Goal: Task Accomplishment & Management: Use online tool/utility

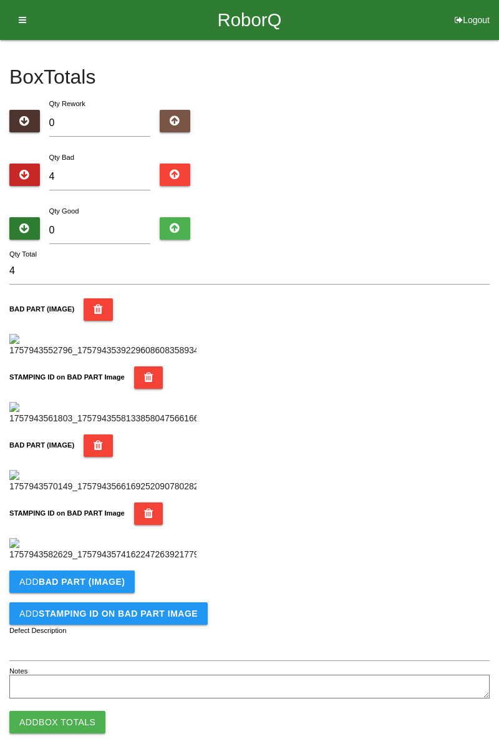
type input "0"
type input "6"
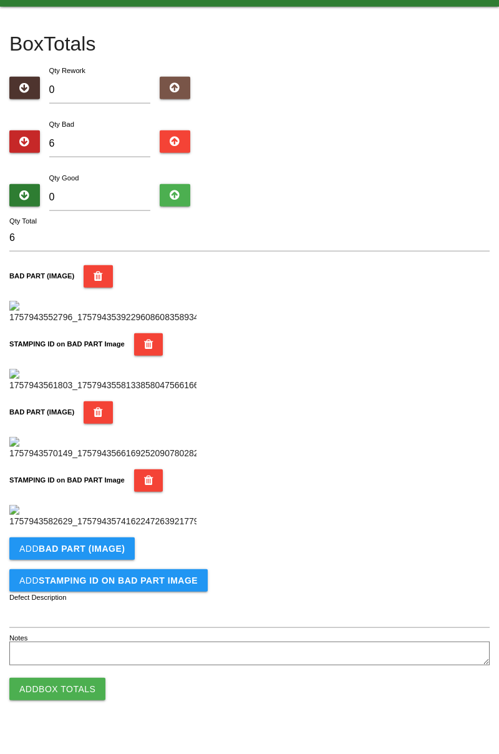
type input "6"
click at [122, 229] on input "0" at bounding box center [100, 230] width 102 height 27
type input "7"
type input "13"
type input "74"
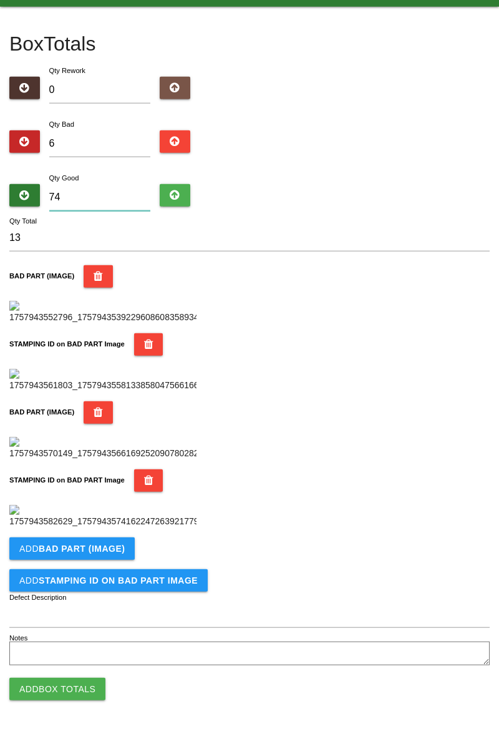
type input "80"
type input "7"
type input "13"
type input "77"
type input "83"
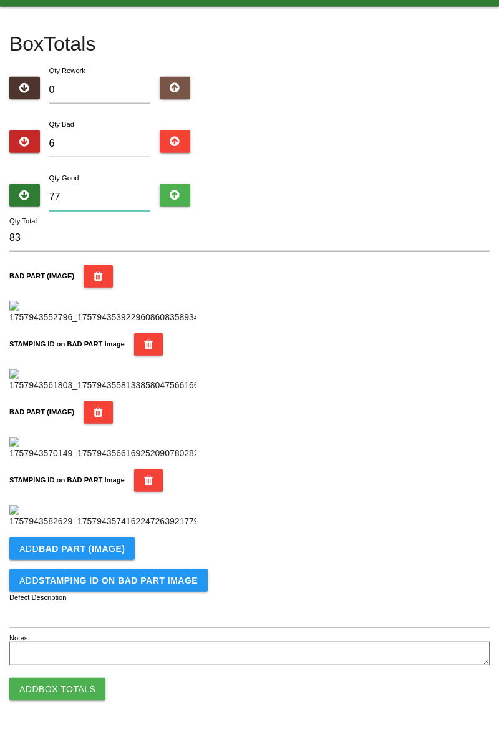
type input "7"
type input "13"
type input "78"
type input "84"
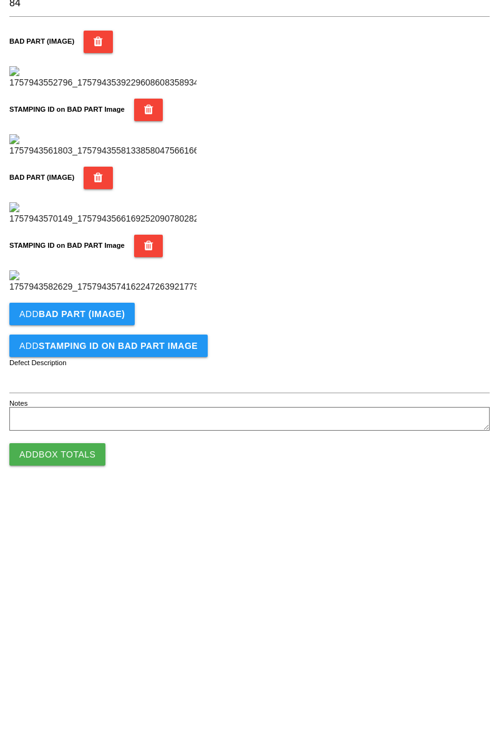
scroll to position [684, 0]
type input "78"
click at [95, 572] on b "BAD PART (IMAGE)" at bounding box center [82, 571] width 86 height 10
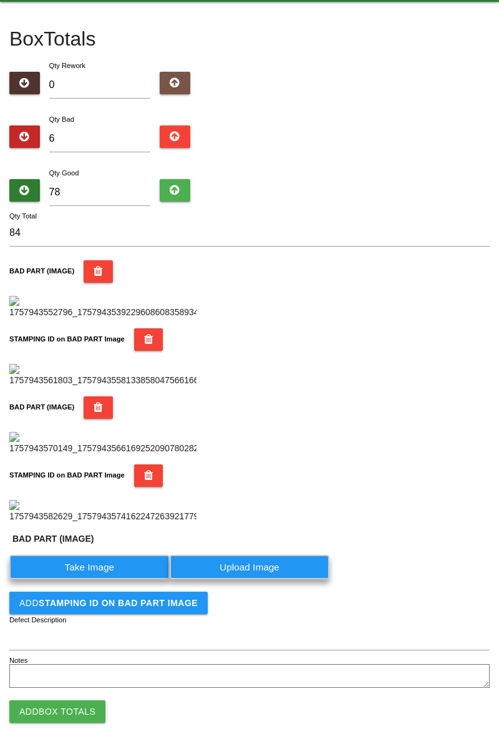
click at [112, 579] on label "Take Image" at bounding box center [89, 567] width 160 height 24
click at [0, 0] on \(IMAGE\) "Take Image" at bounding box center [0, 0] width 0 height 0
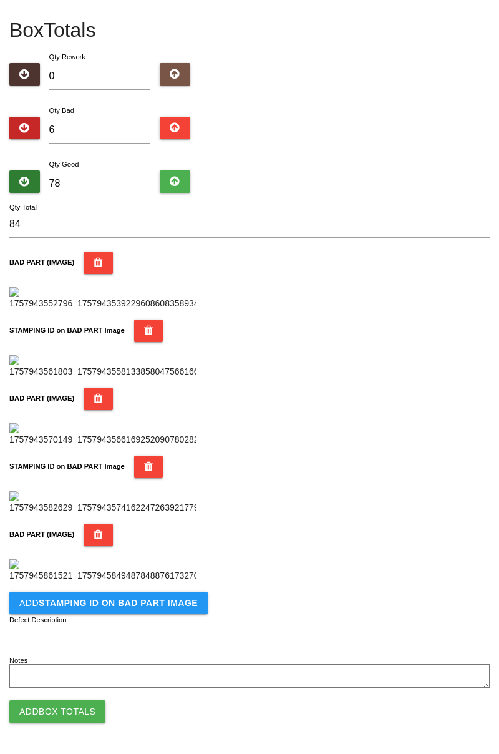
scroll to position [889, 0]
click at [159, 598] on b "STAMPING ID on BAD PART Image" at bounding box center [118, 603] width 159 height 10
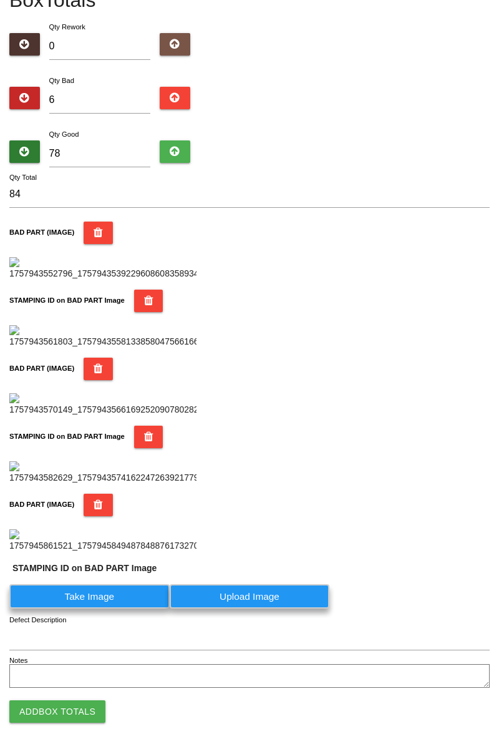
click at [127, 608] on label "Take Image" at bounding box center [89, 596] width 160 height 24
click at [0, 0] on PART "Take Image" at bounding box center [0, 0] width 0 height 0
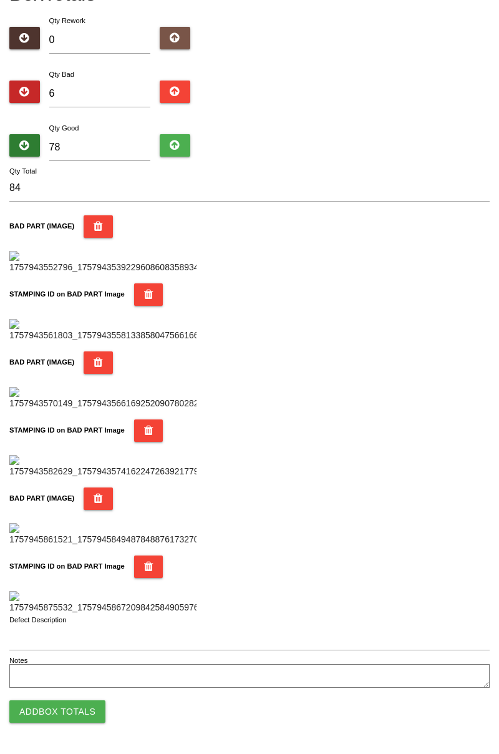
scroll to position [1093, 0]
click at [69, 711] on button "Add Box Totals" at bounding box center [57, 711] width 96 height 22
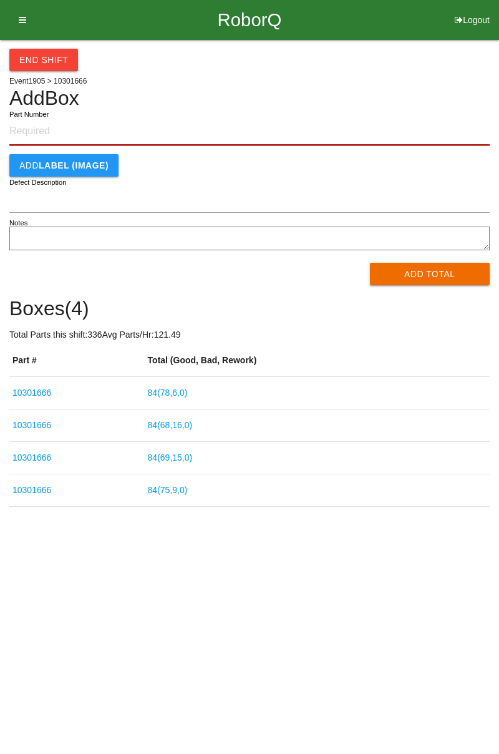
paste input "10301666"
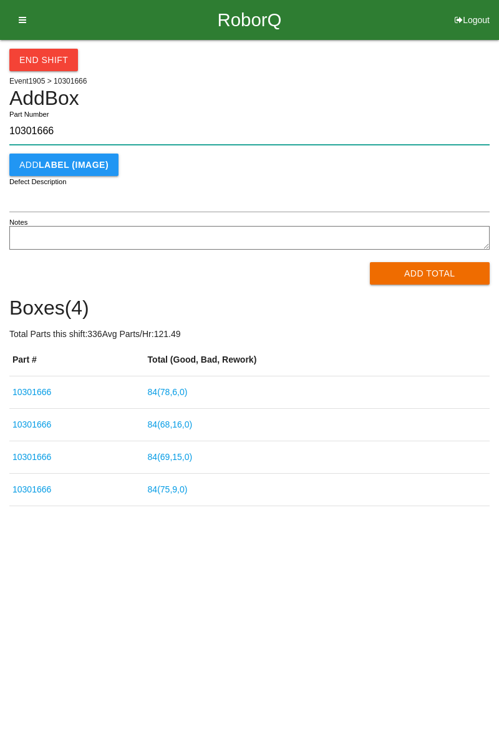
type input "10301666"
click at [449, 271] on button "Add Total" at bounding box center [430, 273] width 120 height 22
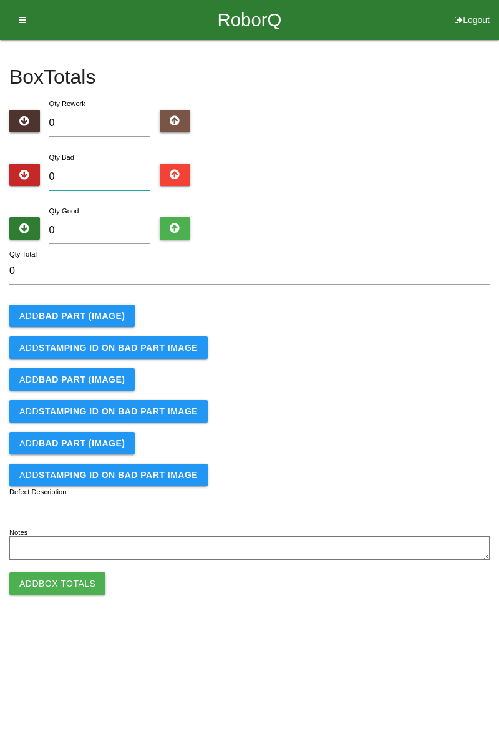
click at [117, 172] on input "0" at bounding box center [100, 176] width 102 height 27
type input "1"
click at [129, 321] on button "Add BAD PART (IMAGE)" at bounding box center [71, 316] width 125 height 22
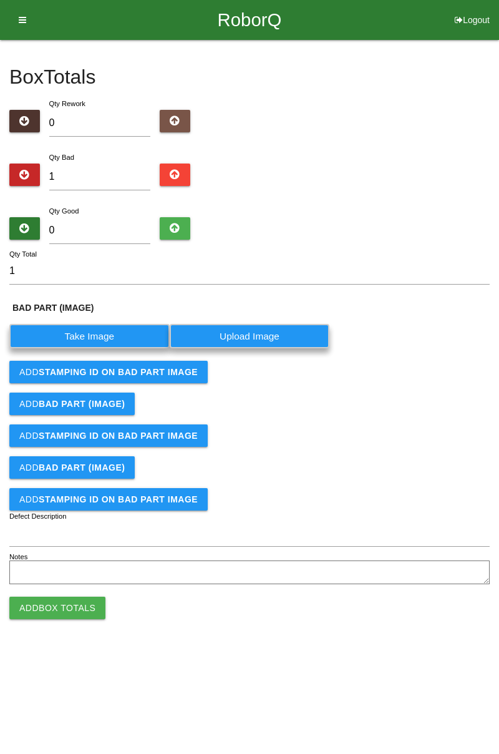
click at [102, 336] on label "Take Image" at bounding box center [89, 336] width 160 height 24
click at [0, 0] on \(IMAGE\) "Take Image" at bounding box center [0, 0] width 0 height 0
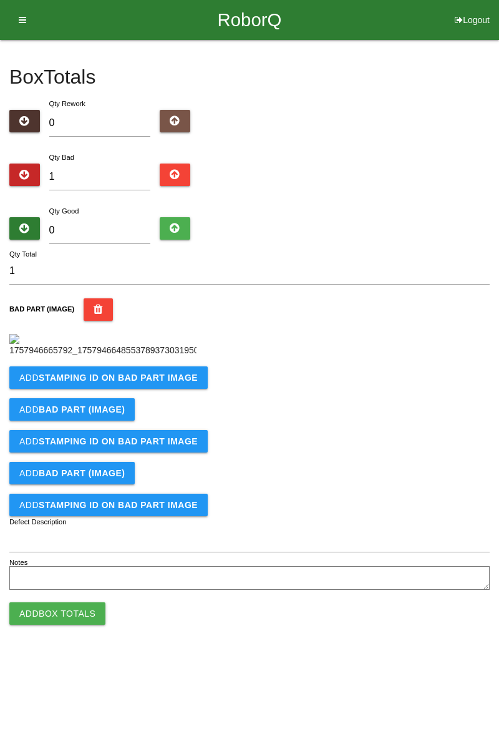
scroll to position [70, 0]
click at [157, 389] on button "Add STAMPING ID on BAD PART Image" at bounding box center [108, 377] width 198 height 22
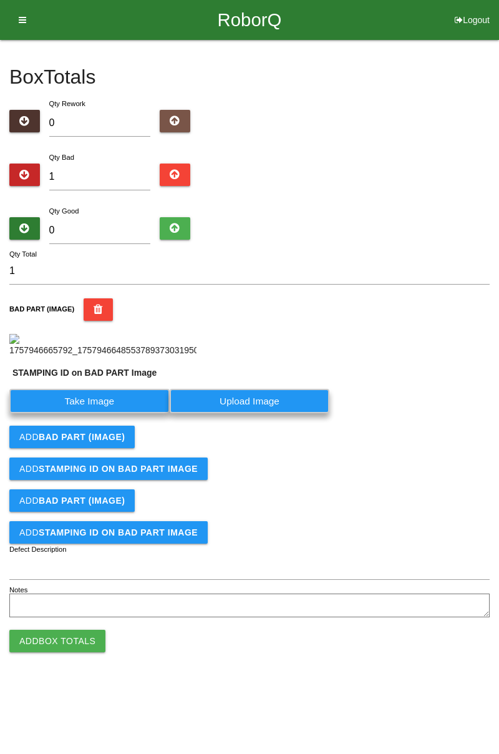
click at [110, 413] on label "Take Image" at bounding box center [89, 401] width 160 height 24
click at [0, 0] on PART "Take Image" at bounding box center [0, 0] width 0 height 0
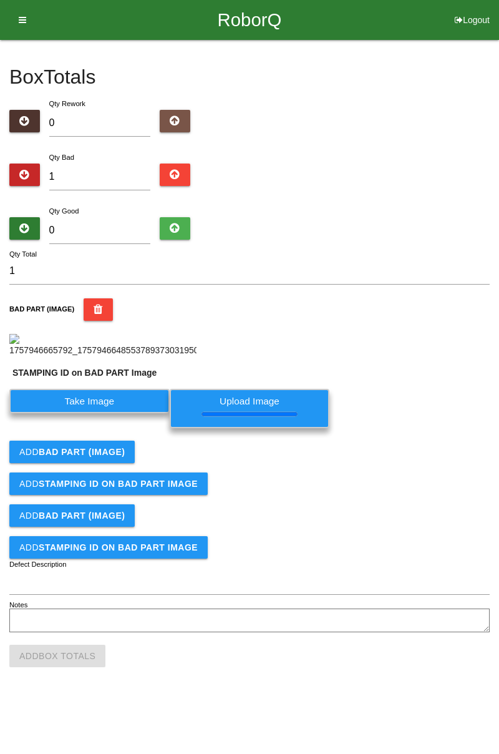
click at [116, 150] on div "Qty Bad 1" at bounding box center [100, 172] width 120 height 45
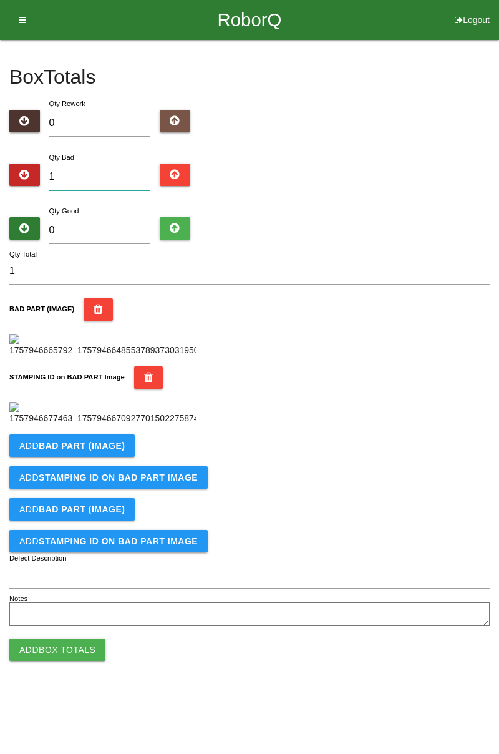
click at [89, 163] on input "1" at bounding box center [100, 176] width 102 height 27
type input "0"
type input "2"
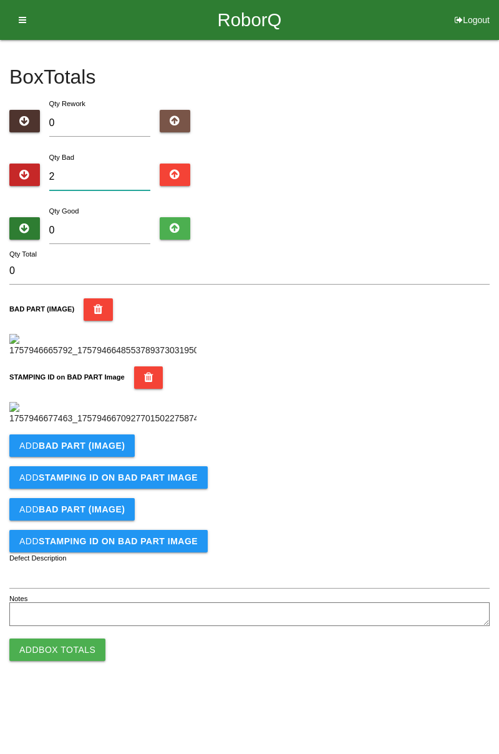
type input "2"
click at [115, 226] on input "0" at bounding box center [100, 230] width 102 height 27
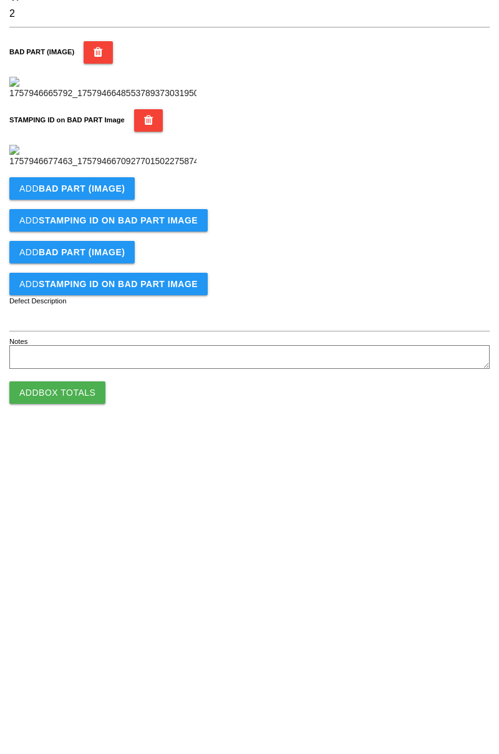
click at [110, 451] on b "BAD PART (IMAGE)" at bounding box center [82, 446] width 86 height 10
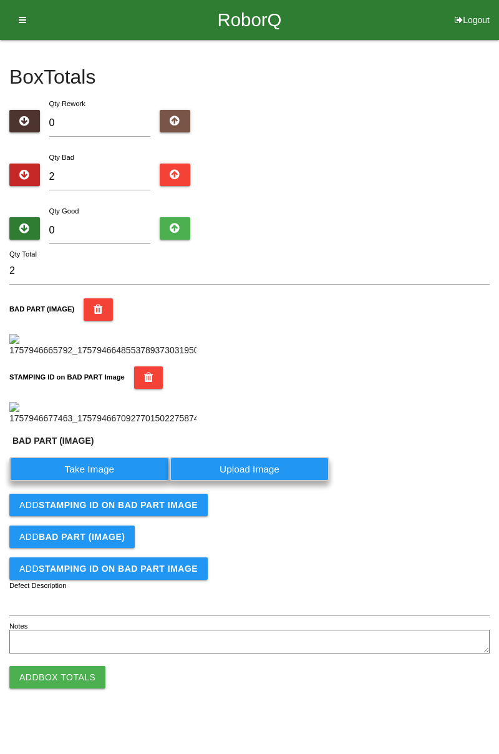
click at [95, 481] on label "Take Image" at bounding box center [89, 469] width 160 height 24
click at [0, 0] on \(IMAGE\) "Take Image" at bounding box center [0, 0] width 0 height 0
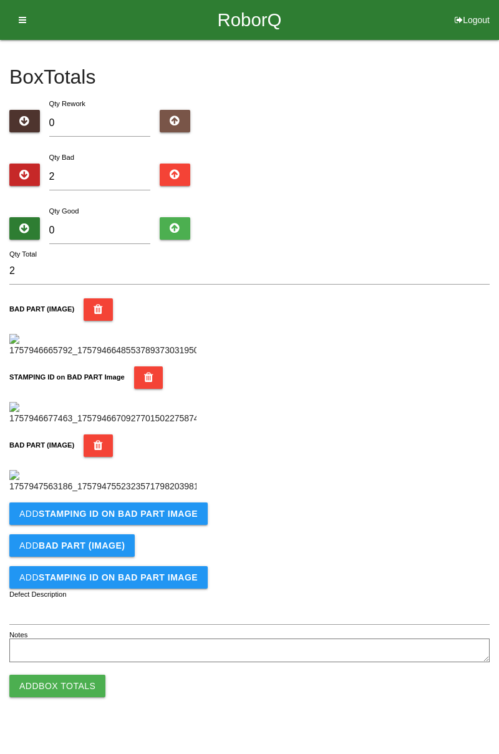
scroll to position [0, 0]
click at [100, 228] on input "0" at bounding box center [100, 230] width 102 height 27
type input "8"
type input "10"
type input "82"
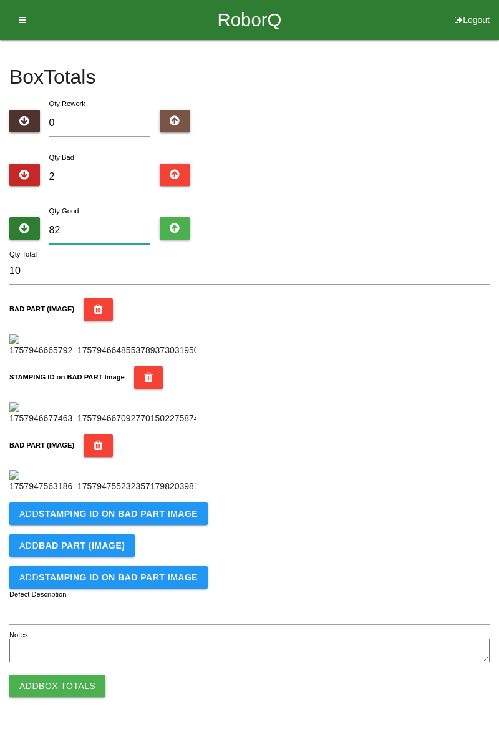
type input "84"
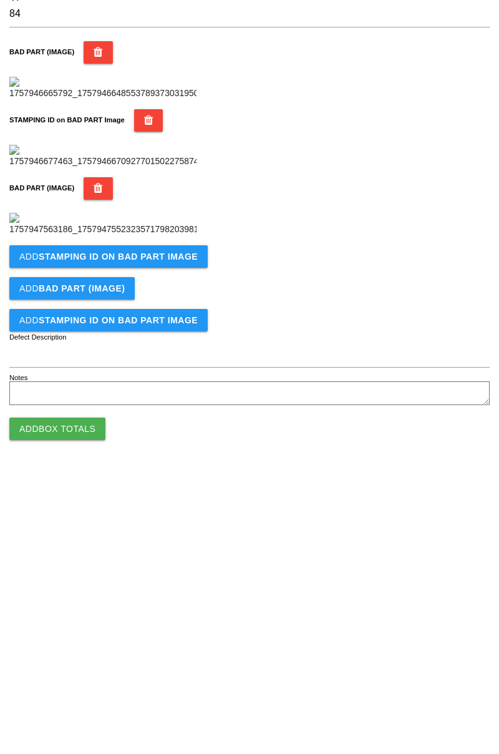
type input "82"
click at [86, 697] on button "Add Box Totals" at bounding box center [57, 686] width 96 height 22
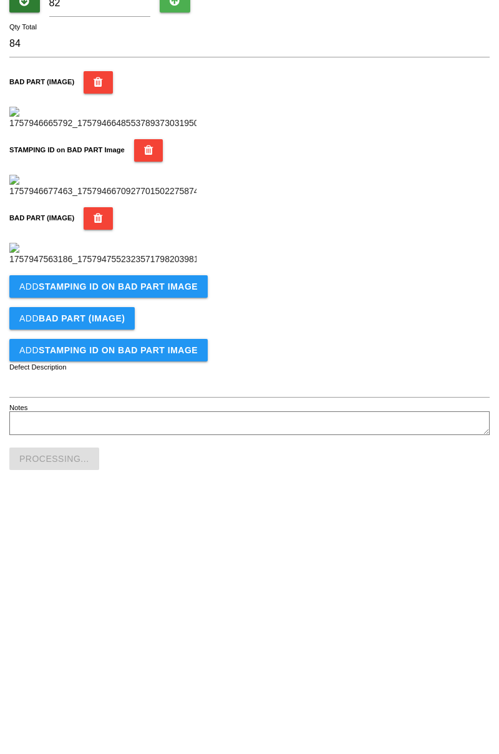
scroll to position [479, 0]
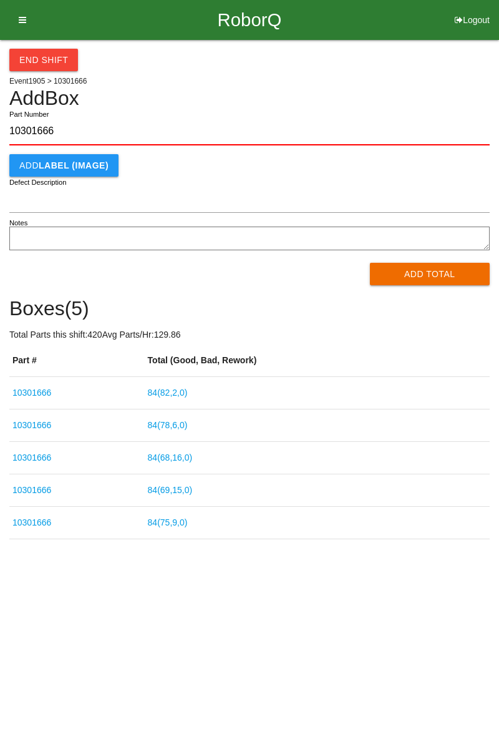
type input "10301666"
click at [430, 278] on button "Add Total" at bounding box center [430, 274] width 120 height 22
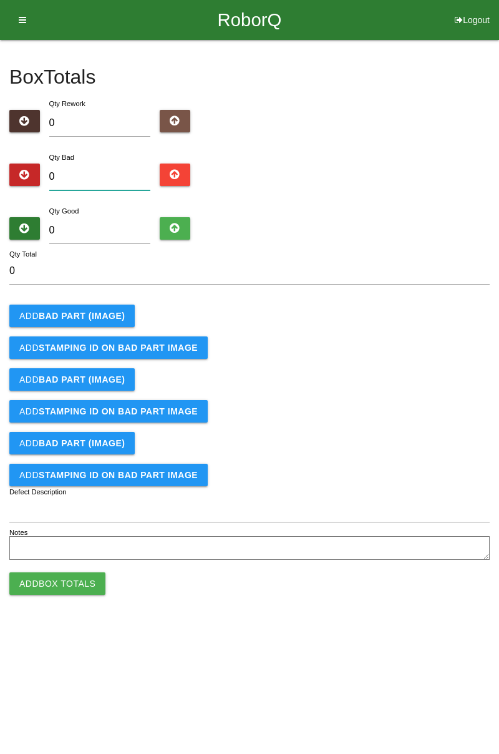
click at [85, 170] on input "0" at bounding box center [100, 176] width 102 height 27
type input "3"
click at [114, 232] on input "0" at bounding box center [100, 230] width 102 height 27
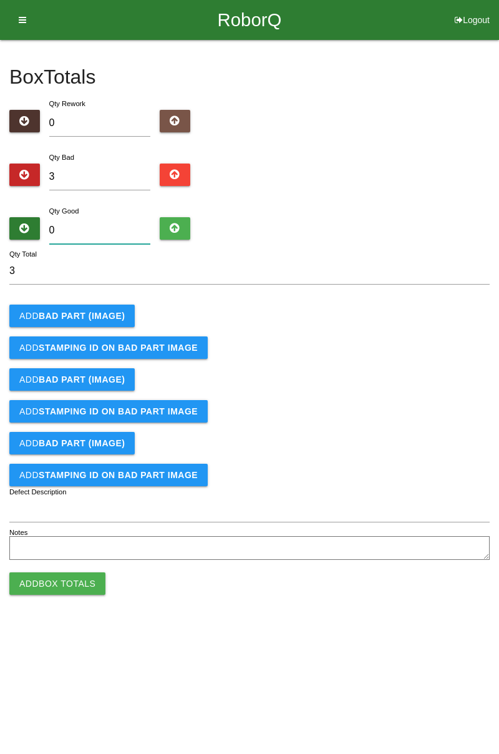
type input "8"
type input "11"
type input "81"
type input "84"
type input "81"
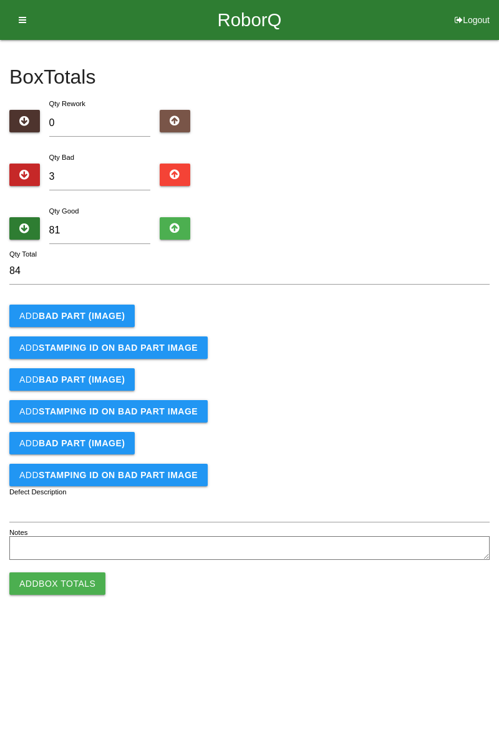
click at [104, 317] on b "BAD PART (IMAGE)" at bounding box center [82, 316] width 86 height 10
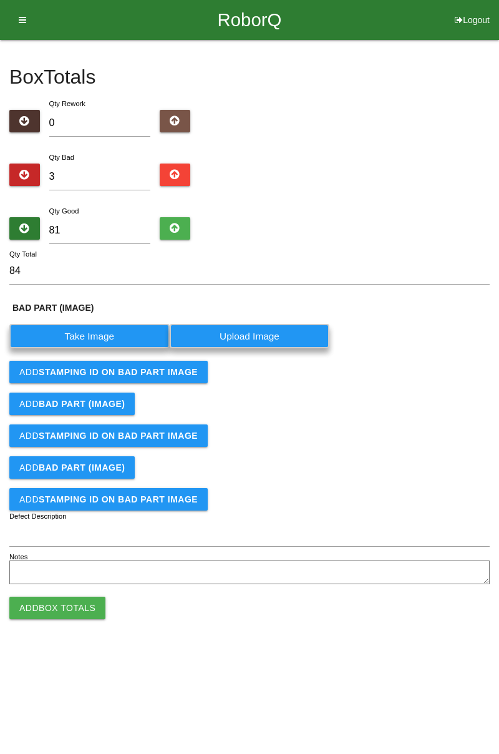
click at [95, 329] on label "Take Image" at bounding box center [89, 336] width 160 height 24
click at [0, 0] on \(IMAGE\) "Take Image" at bounding box center [0, 0] width 0 height 0
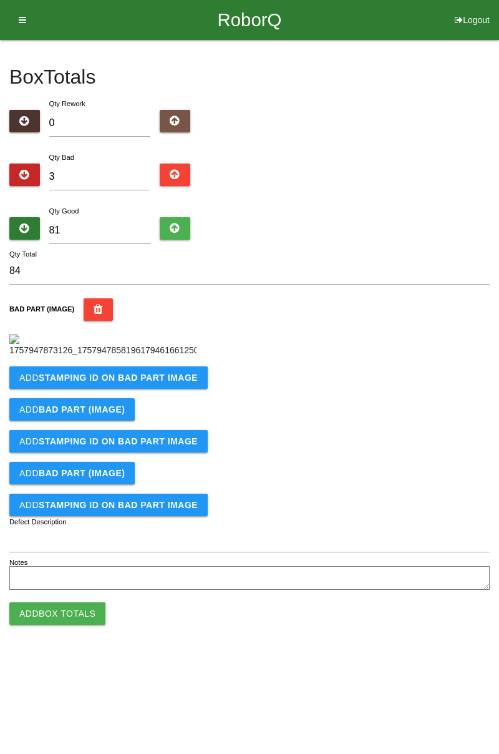
scroll to position [70, 0]
click at [159, 389] on button "Add STAMPING ID on BAD PART Image" at bounding box center [108, 377] width 198 height 22
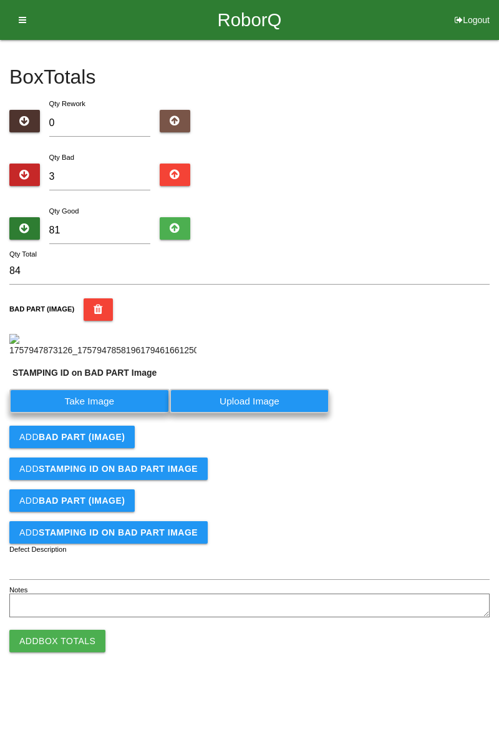
click at [111, 413] on label "Take Image" at bounding box center [89, 401] width 160 height 24
click at [0, 0] on PART "Take Image" at bounding box center [0, 0] width 0 height 0
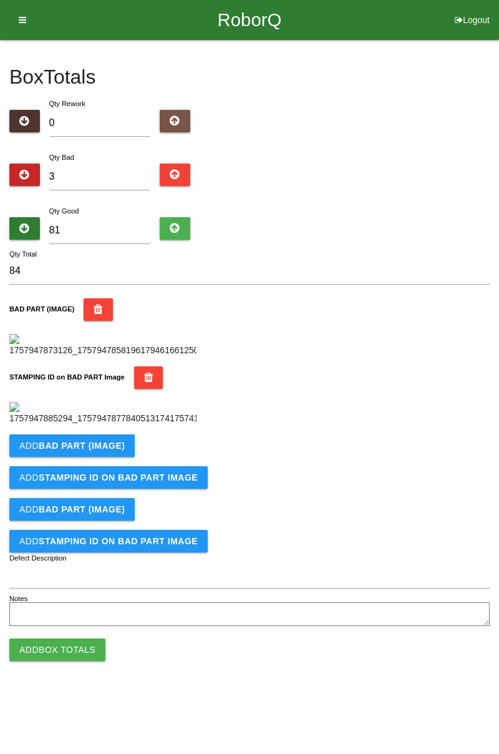
scroll to position [275, 0]
click at [120, 451] on b "BAD PART (IMAGE)" at bounding box center [82, 446] width 86 height 10
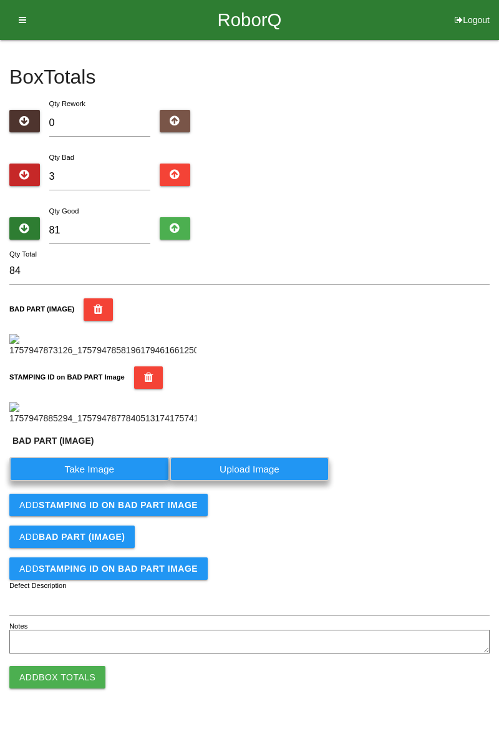
click at [100, 481] on label "Take Image" at bounding box center [89, 469] width 160 height 24
click at [0, 0] on \(IMAGE\) "Take Image" at bounding box center [0, 0] width 0 height 0
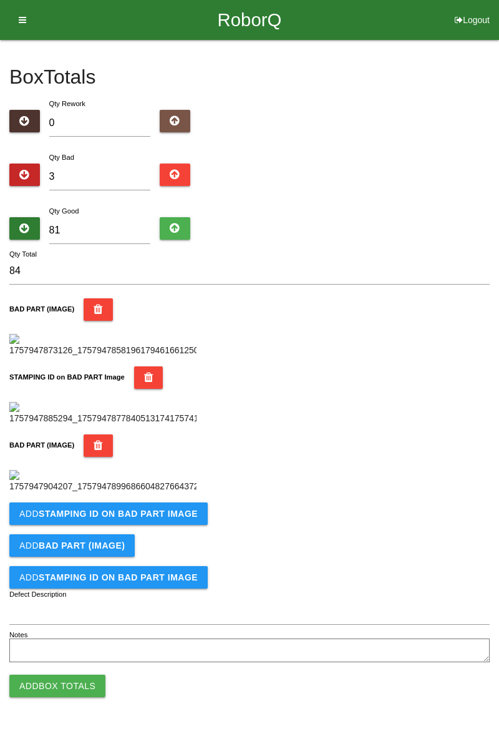
scroll to position [479, 0]
click at [175, 519] on b "STAMPING ID on BAD PART Image" at bounding box center [118, 514] width 159 height 10
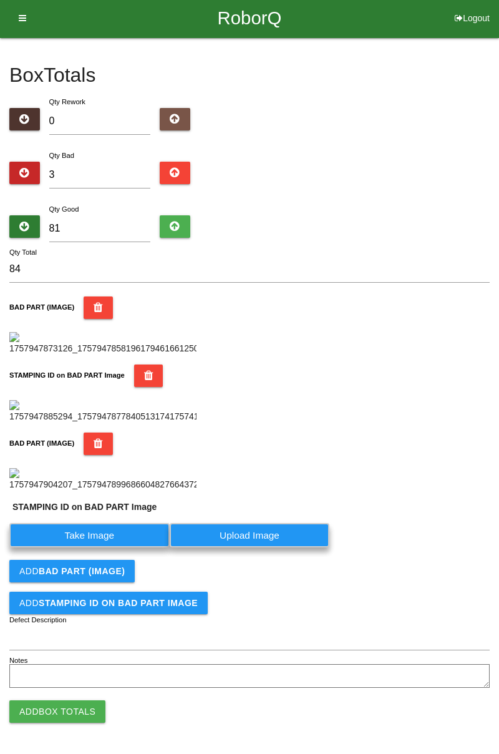
click at [119, 547] on label "Take Image" at bounding box center [89, 535] width 160 height 24
click at [0, 0] on PART "Take Image" at bounding box center [0, 0] width 0 height 0
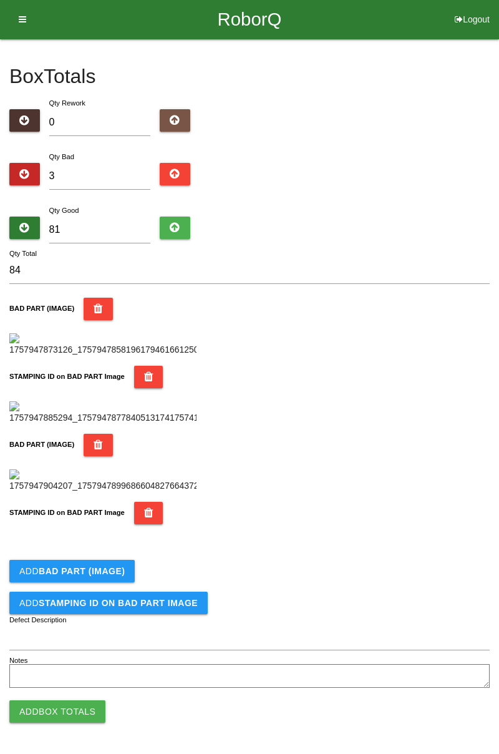
scroll to position [684, 0]
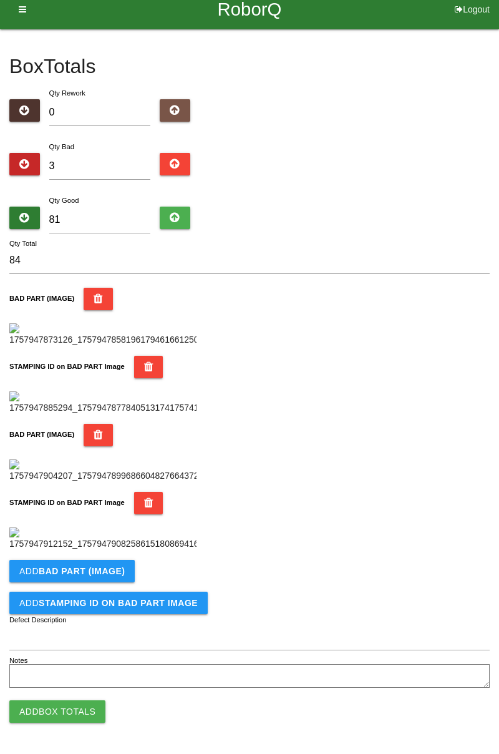
click at [76, 710] on button "Add Box Totals" at bounding box center [57, 711] width 96 height 22
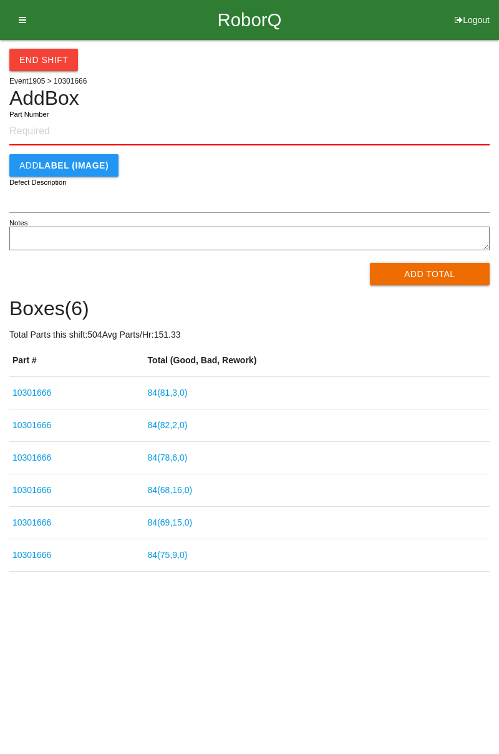
click at [185, 394] on link "84 ( 81 , 3 , 0 )" at bounding box center [168, 393] width 40 height 10
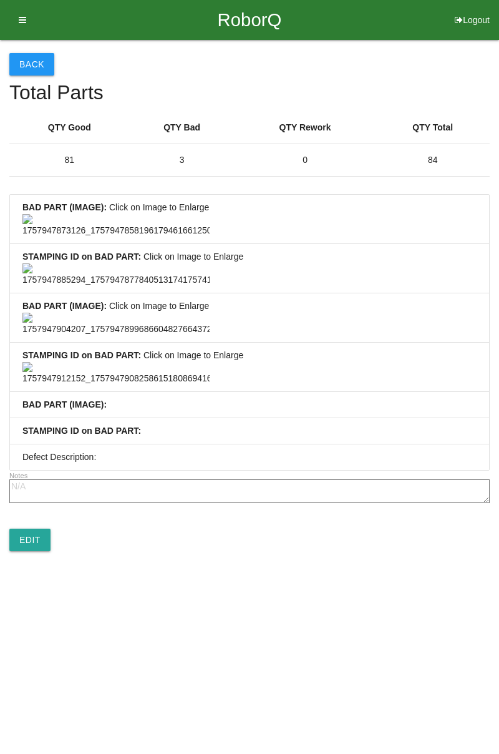
scroll to position [545, 0]
click at [36, 551] on link "Edit" at bounding box center [29, 540] width 41 height 22
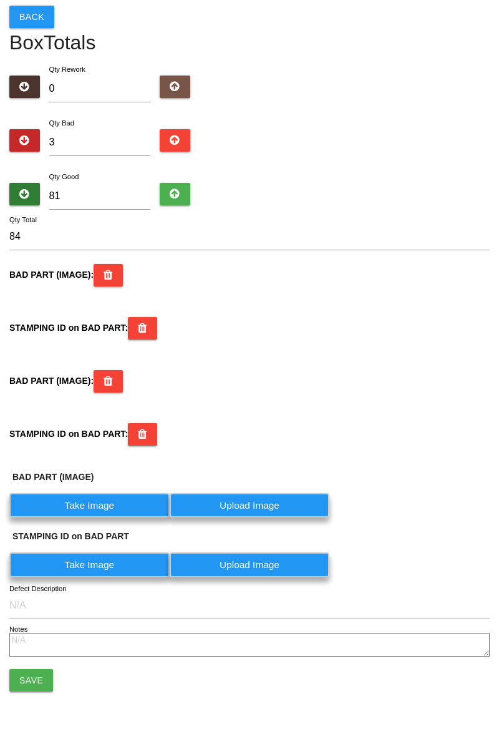
scroll to position [760, 0]
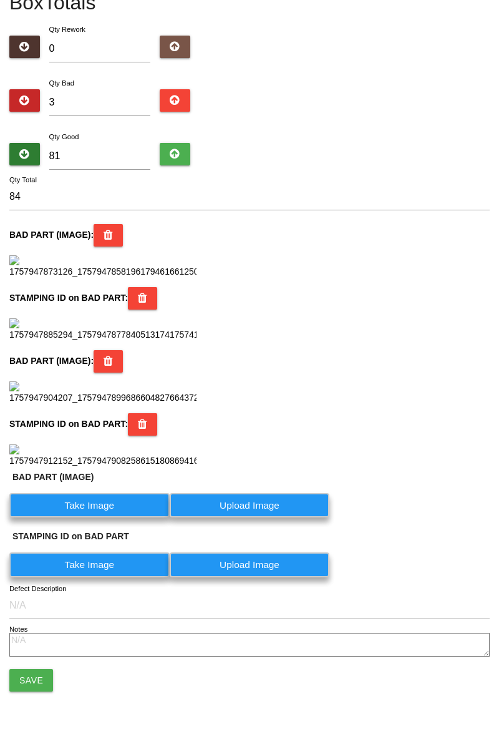
click at [105, 500] on label "Take Image" at bounding box center [89, 505] width 160 height 24
click at [0, 0] on \(IMAGE\) "Take Image" at bounding box center [0, 0] width 0 height 0
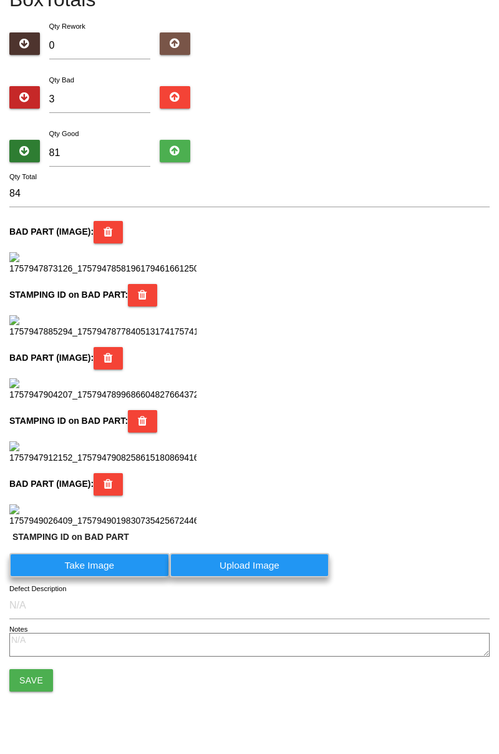
scroll to position [918, 0]
click at [122, 577] on label "Take Image" at bounding box center [89, 565] width 160 height 24
click at [0, 0] on PART "Take Image" at bounding box center [0, 0] width 0 height 0
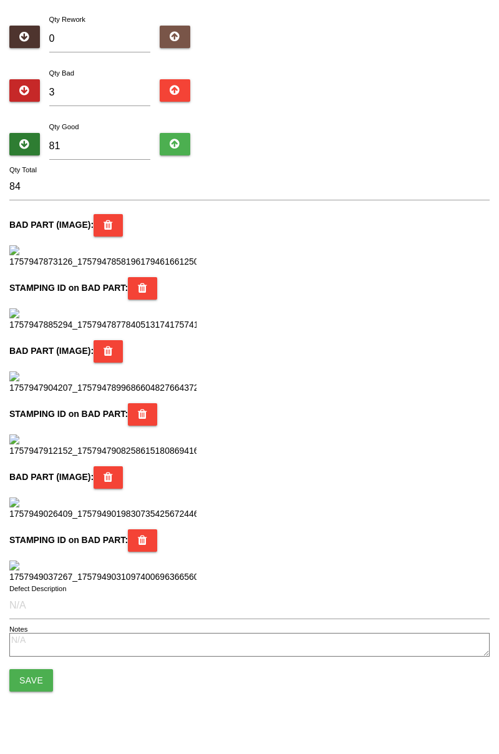
scroll to position [1108, 0]
click at [37, 684] on button "Save" at bounding box center [31, 680] width 44 height 22
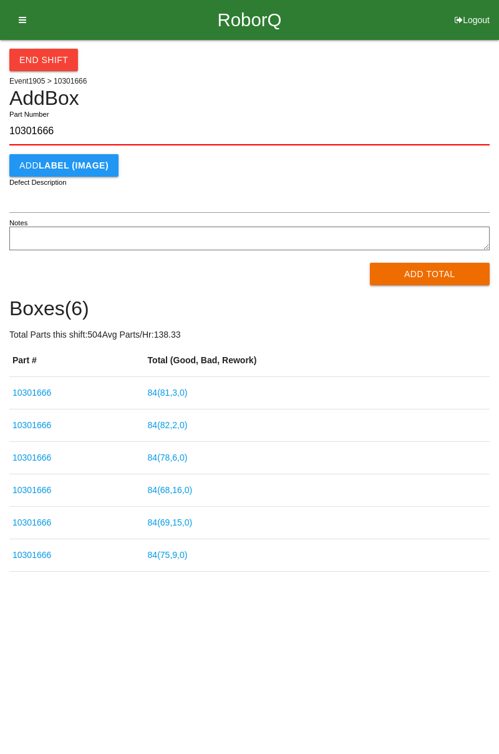
type input "10301666"
click at [425, 271] on button "Add Total" at bounding box center [430, 274] width 120 height 22
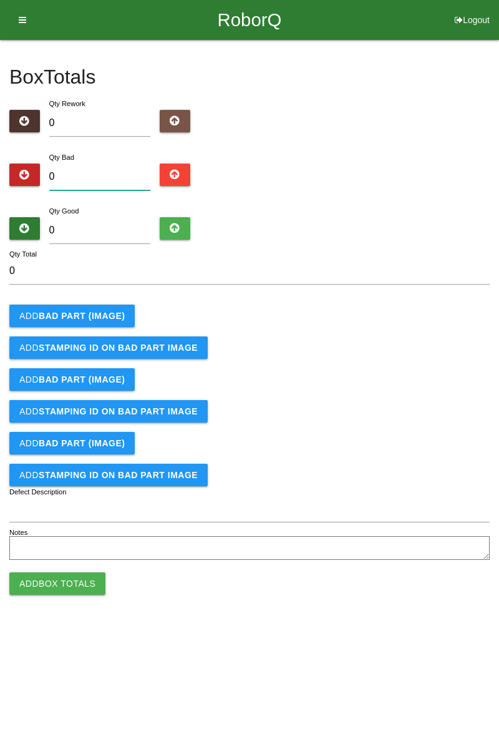
click at [117, 173] on input "0" at bounding box center [100, 176] width 102 height 27
type input "3"
click at [100, 318] on b "BAD PART (IMAGE)" at bounding box center [82, 316] width 86 height 10
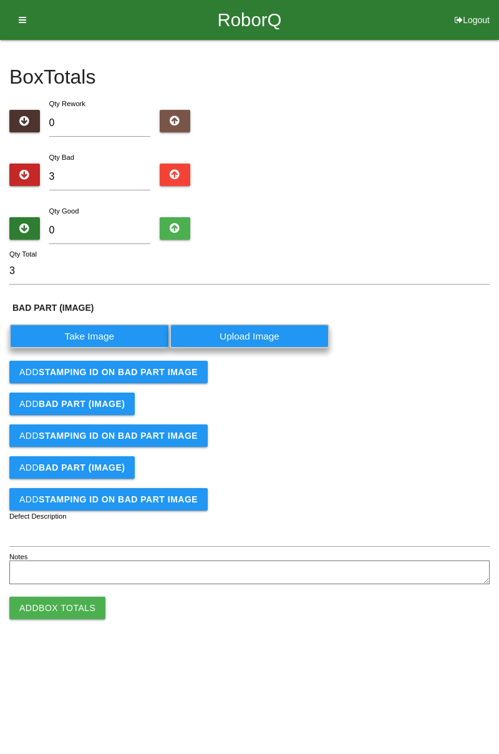
click at [102, 336] on label "Take Image" at bounding box center [89, 336] width 160 height 24
click at [0, 0] on \(IMAGE\) "Take Image" at bounding box center [0, 0] width 0 height 0
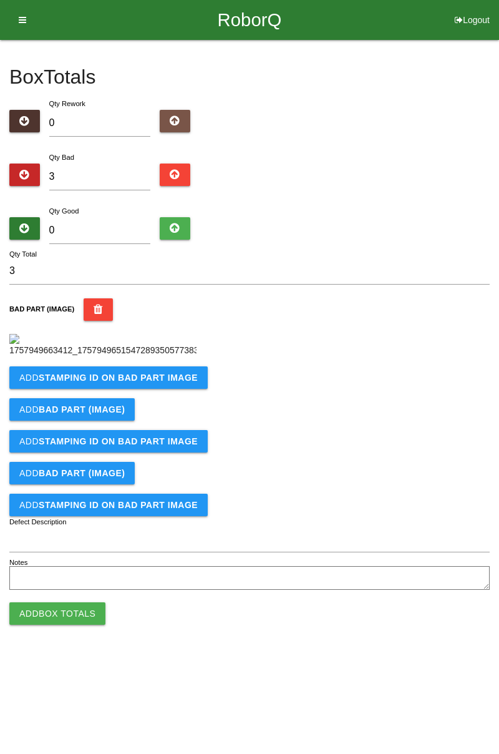
scroll to position [70, 0]
click at [125, 383] on b "STAMPING ID on BAD PART Image" at bounding box center [118, 378] width 159 height 10
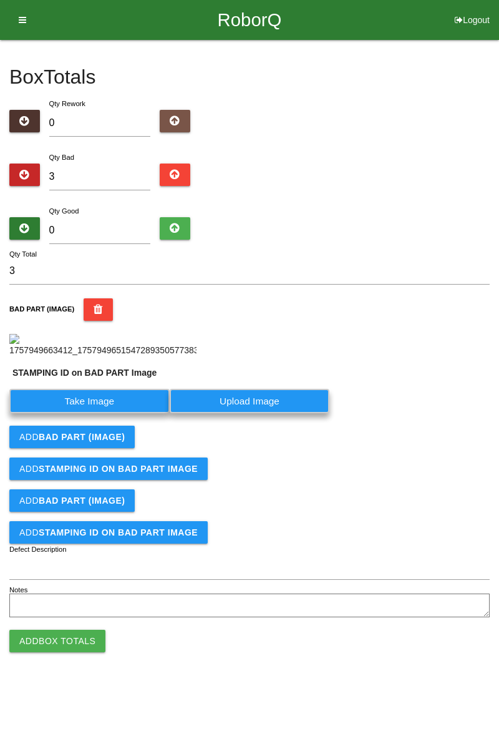
click at [85, 413] on label "Take Image" at bounding box center [89, 401] width 160 height 24
click at [0, 0] on PART "Take Image" at bounding box center [0, 0] width 0 height 0
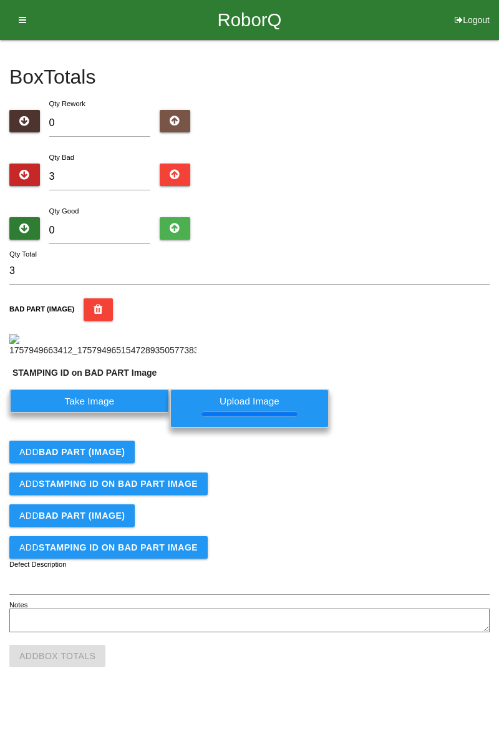
click at [110, 463] on button "Add BAD PART (IMAGE)" at bounding box center [71, 452] width 125 height 22
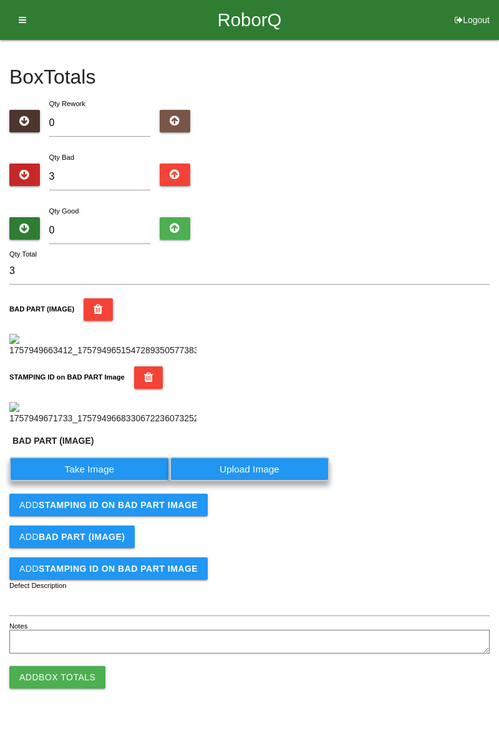
scroll to position [302, 0]
click at [135, 481] on label "Take Image" at bounding box center [89, 469] width 160 height 24
click at [0, 0] on \(IMAGE\) "Take Image" at bounding box center [0, 0] width 0 height 0
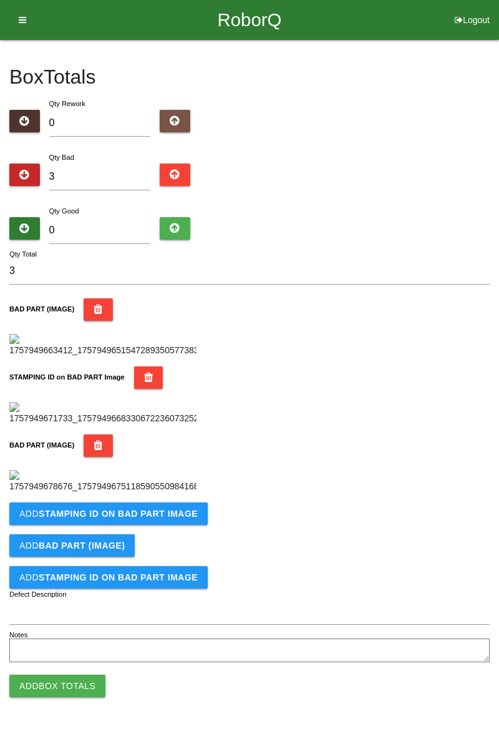
scroll to position [479, 0]
click at [157, 519] on b "STAMPING ID on BAD PART Image" at bounding box center [118, 514] width 159 height 10
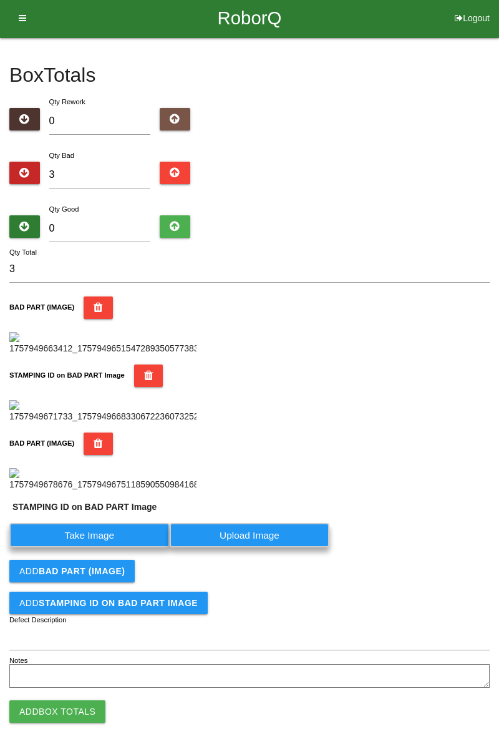
click at [97, 547] on label "Take Image" at bounding box center [89, 535] width 160 height 24
click at [0, 0] on PART "Take Image" at bounding box center [0, 0] width 0 height 0
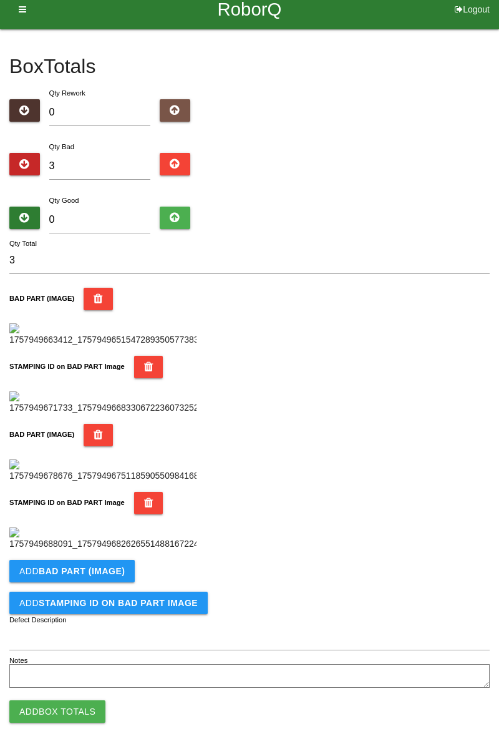
scroll to position [684, 0]
click at [117, 566] on b "BAD PART (IMAGE)" at bounding box center [82, 571] width 86 height 10
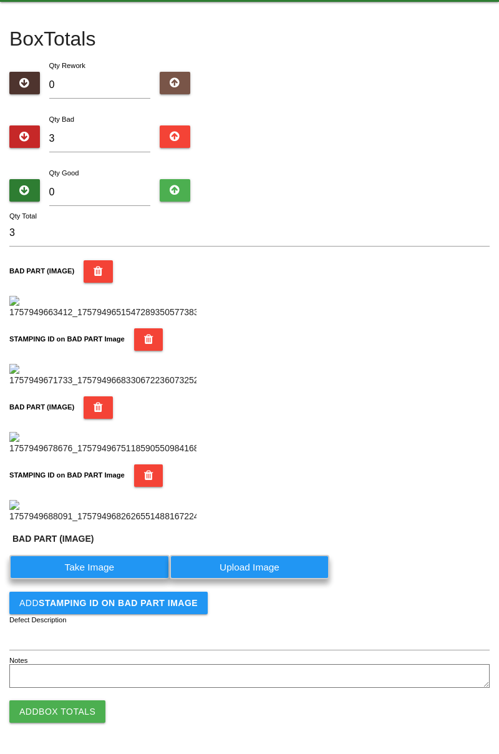
click at [97, 579] on label "Take Image" at bounding box center [89, 567] width 160 height 24
click at [0, 0] on \(IMAGE\) "Take Image" at bounding box center [0, 0] width 0 height 0
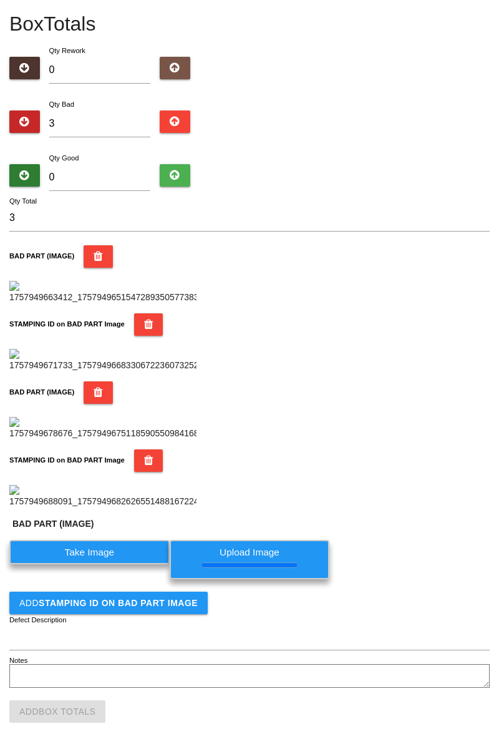
click at [158, 598] on b "STAMPING ID on BAD PART Image" at bounding box center [118, 603] width 159 height 10
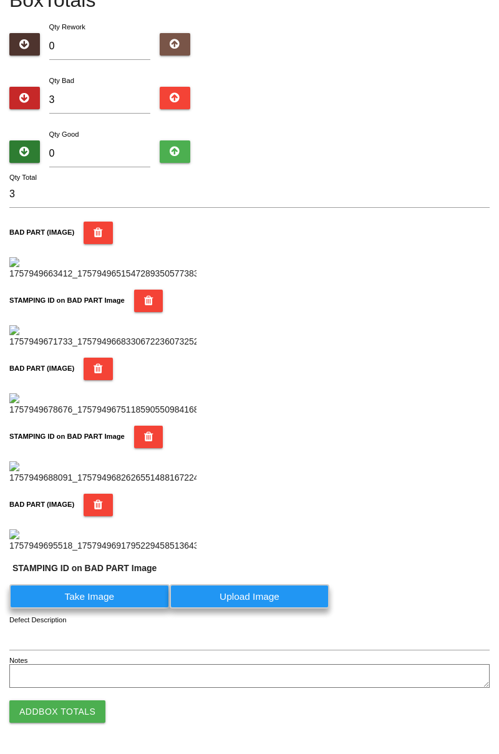
scroll to position [919, 0]
click at [120, 597] on label "Take Image" at bounding box center [89, 596] width 160 height 24
click at [0, 0] on PART "Take Image" at bounding box center [0, 0] width 0 height 0
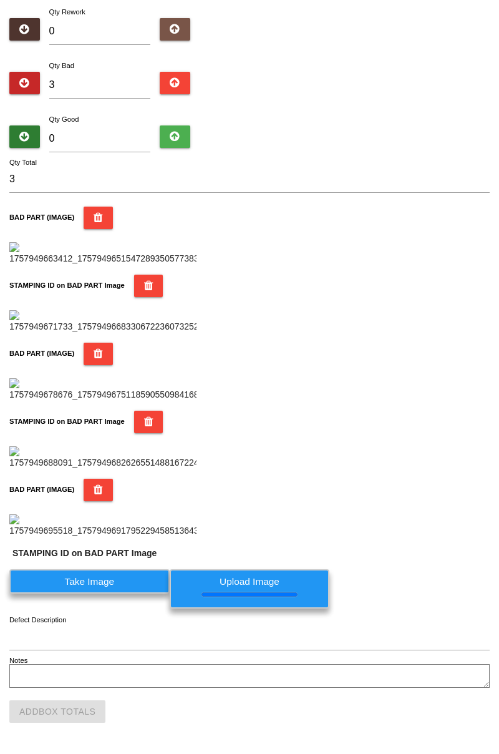
scroll to position [0, 0]
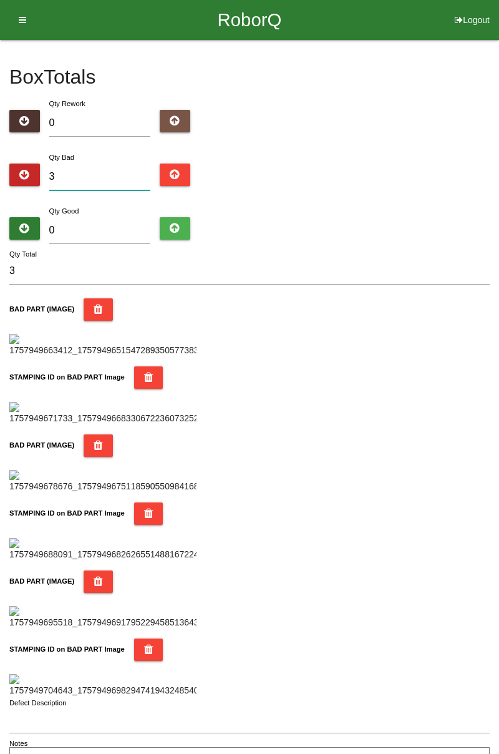
click at [106, 173] on input "3" at bounding box center [100, 176] width 102 height 27
click at [117, 227] on input "0" at bounding box center [100, 230] width 102 height 27
type input "8"
type input "11"
type input "81"
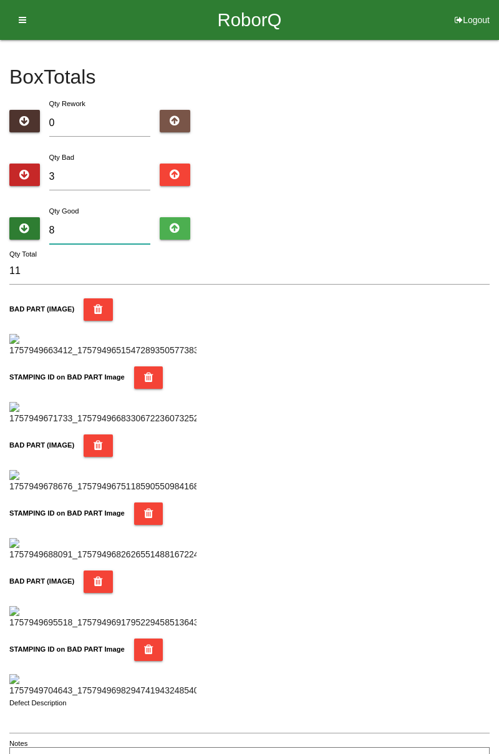
type input "84"
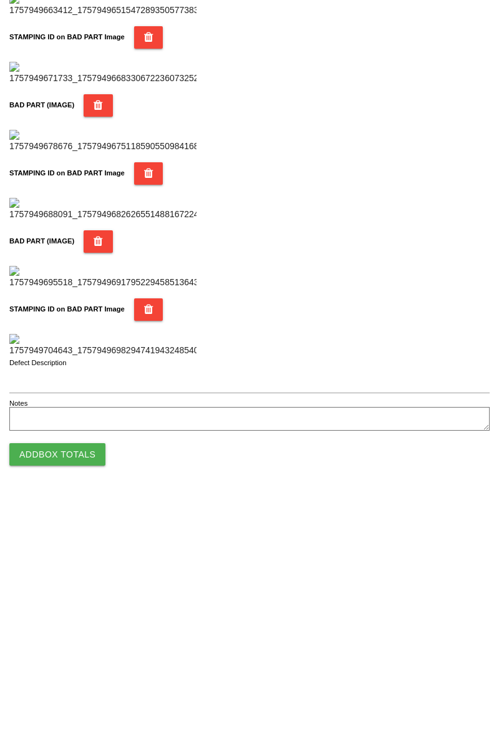
scroll to position [1093, 0]
type input "81"
click at [84, 703] on button "Add Box Totals" at bounding box center [57, 711] width 96 height 22
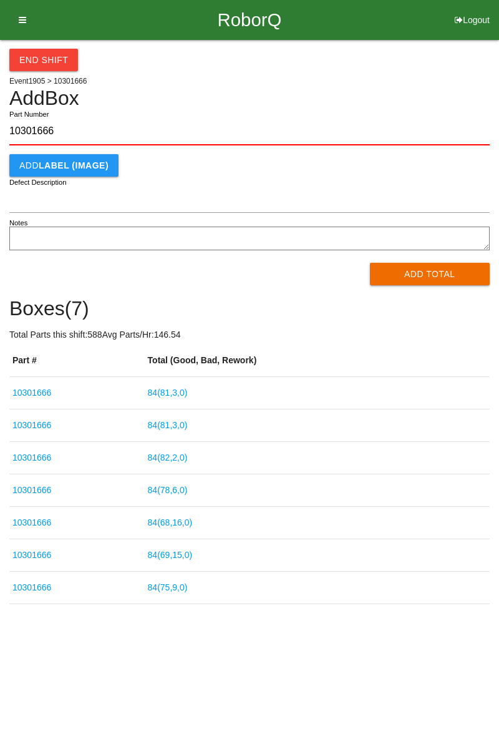
type input "10301666"
click at [429, 273] on button "Add Total" at bounding box center [430, 274] width 120 height 22
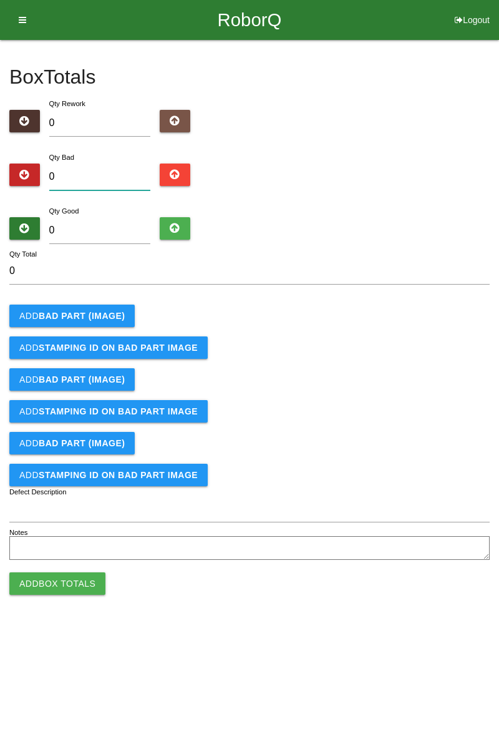
click at [127, 173] on input "0" at bounding box center [100, 176] width 102 height 27
type input "2"
click at [100, 318] on b "BAD PART (IMAGE)" at bounding box center [82, 316] width 86 height 10
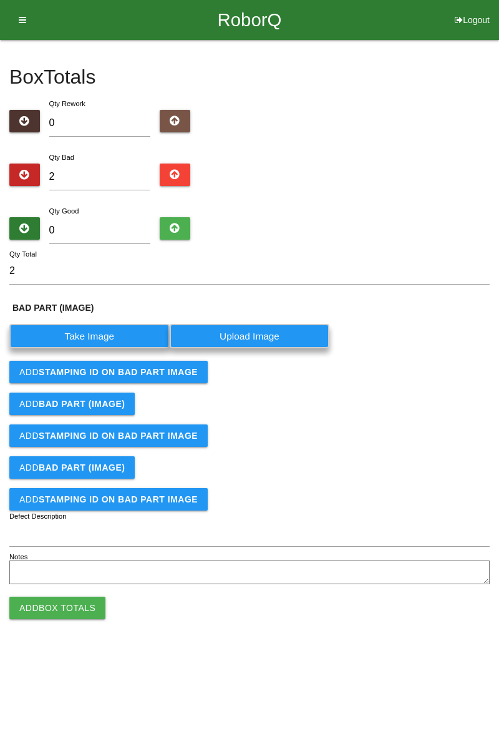
click at [96, 338] on label "Take Image" at bounding box center [89, 336] width 160 height 24
click at [0, 0] on \(IMAGE\) "Take Image" at bounding box center [0, 0] width 0 height 0
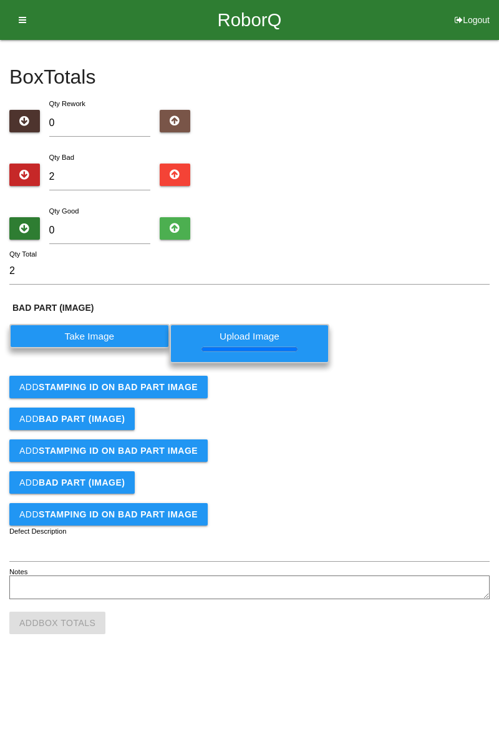
click at [175, 389] on b "STAMPING ID on BAD PART Image" at bounding box center [118, 387] width 159 height 10
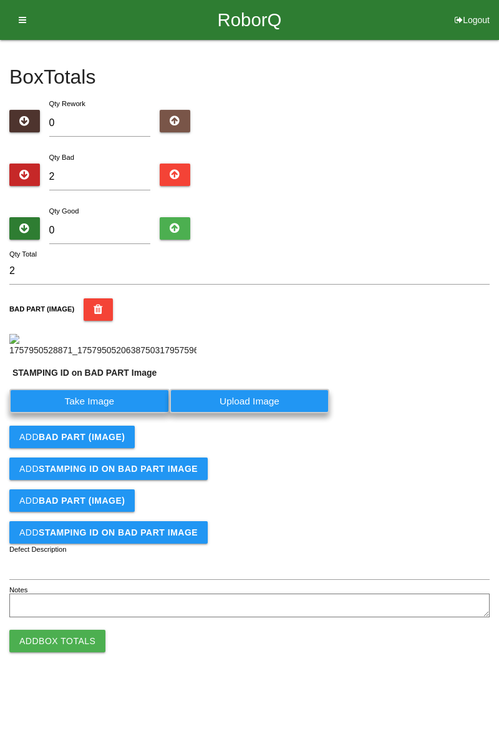
click at [136, 413] on label "Take Image" at bounding box center [89, 401] width 160 height 24
click at [0, 0] on PART "Take Image" at bounding box center [0, 0] width 0 height 0
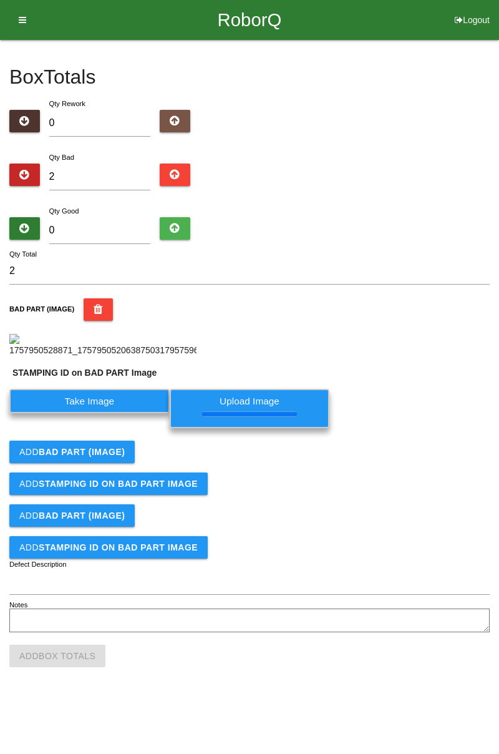
click at [109, 463] on button "Add BAD PART (IMAGE)" at bounding box center [71, 452] width 125 height 22
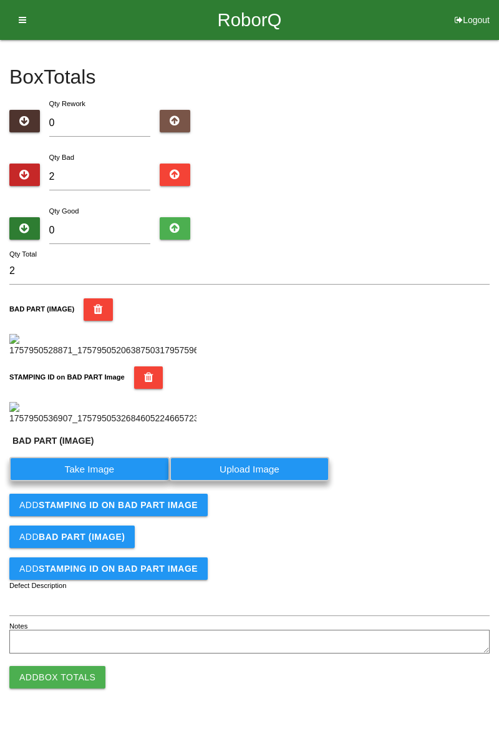
scroll to position [302, 0]
click at [132, 481] on label "Take Image" at bounding box center [89, 469] width 160 height 24
click at [0, 0] on \(IMAGE\) "Take Image" at bounding box center [0, 0] width 0 height 0
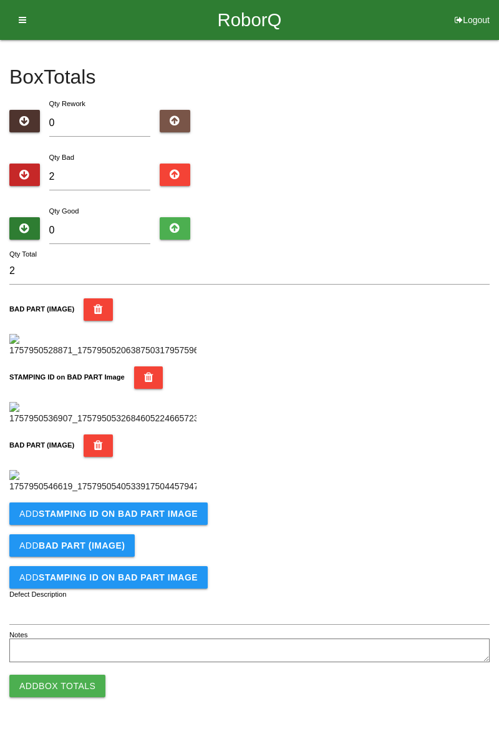
scroll to position [479, 0]
click at [150, 519] on b "STAMPING ID on BAD PART Image" at bounding box center [118, 514] width 159 height 10
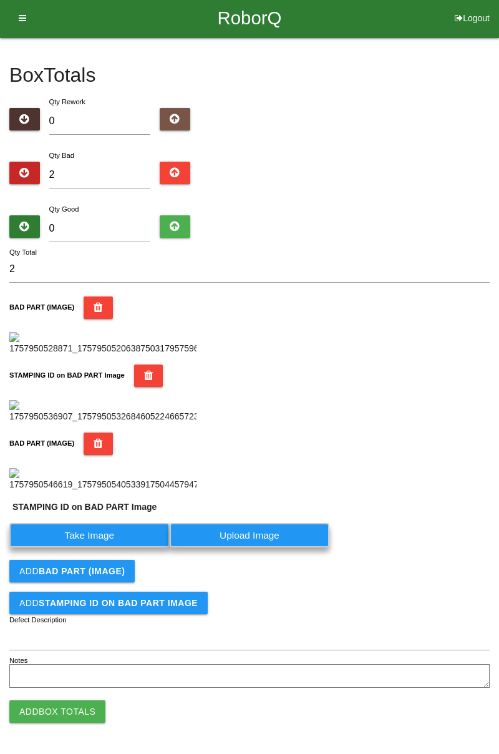
click at [104, 547] on label "Take Image" at bounding box center [89, 535] width 160 height 24
click at [0, 0] on PART "Take Image" at bounding box center [0, 0] width 0 height 0
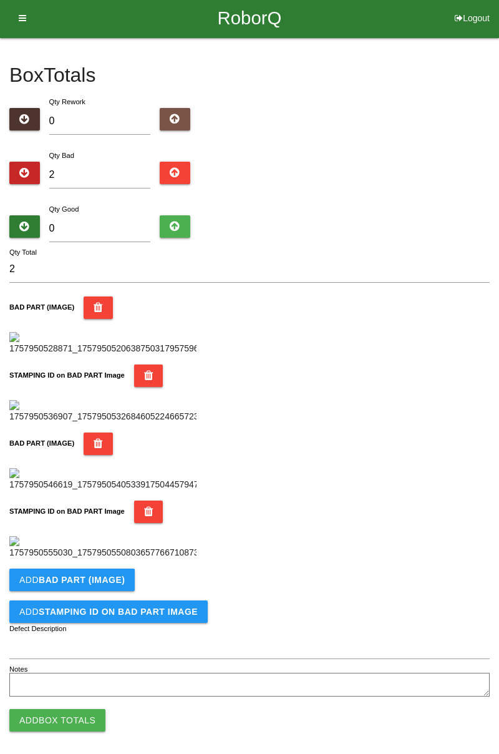
scroll to position [0, 0]
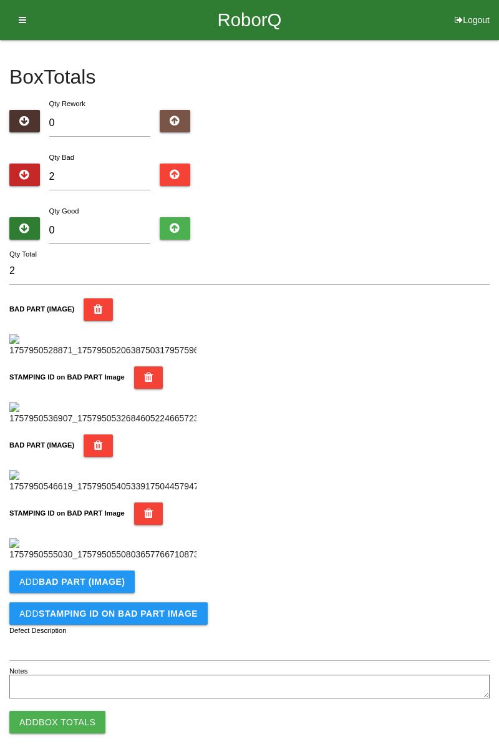
click at [343, 357] on div "BAD PART (IMAGE)" at bounding box center [249, 327] width 481 height 59
click at [90, 173] on input "2" at bounding box center [100, 176] width 102 height 27
type input "0"
type input "3"
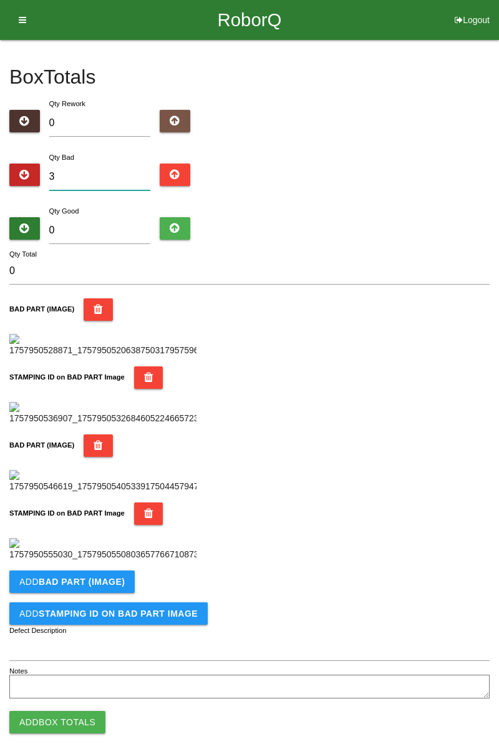
type input "3"
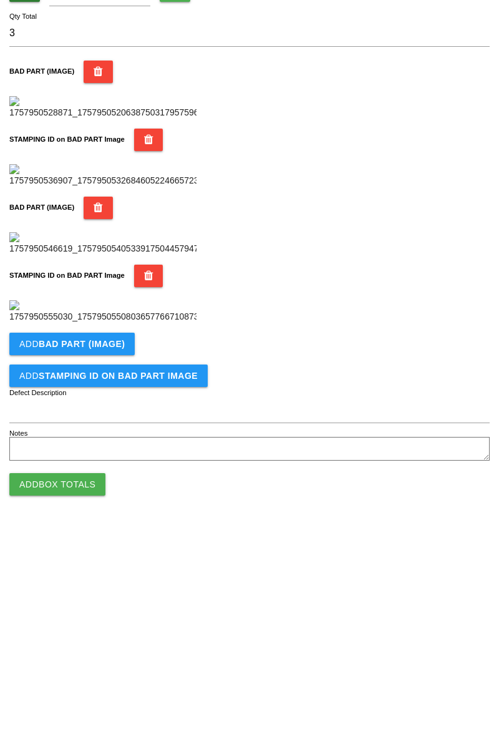
scroll to position [684, 0]
click at [101, 576] on button "Add BAD PART (IMAGE)" at bounding box center [71, 571] width 125 height 22
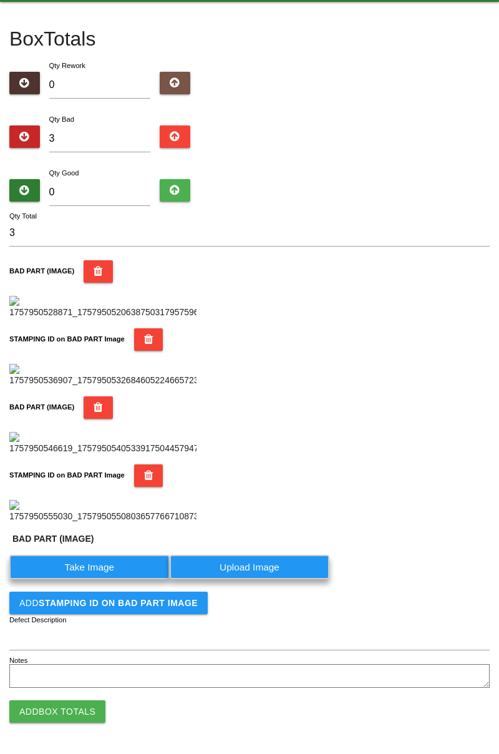
click at [115, 579] on label "Take Image" at bounding box center [89, 567] width 160 height 24
click at [0, 0] on \(IMAGE\) "Take Image" at bounding box center [0, 0] width 0 height 0
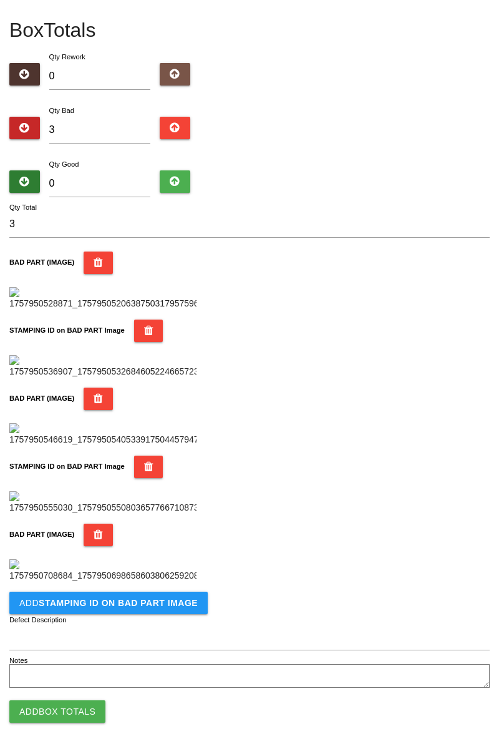
scroll to position [889, 0]
click at [124, 604] on b "STAMPING ID on BAD PART Image" at bounding box center [118, 603] width 159 height 10
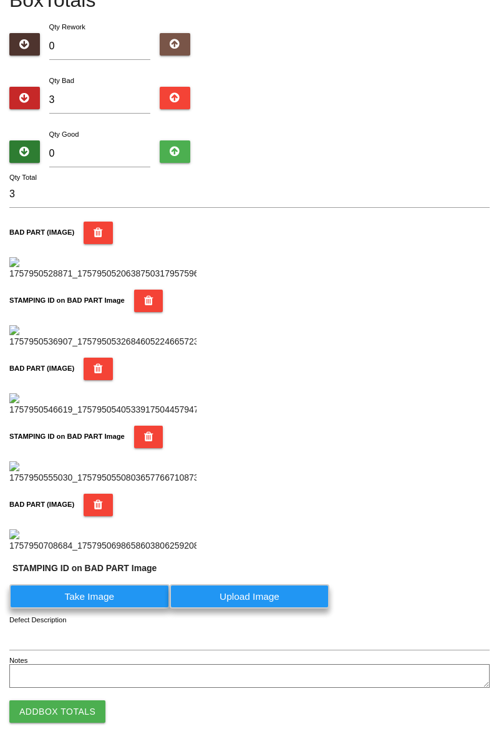
click at [111, 608] on label "Take Image" at bounding box center [89, 596] width 160 height 24
click at [0, 0] on PART "Take Image" at bounding box center [0, 0] width 0 height 0
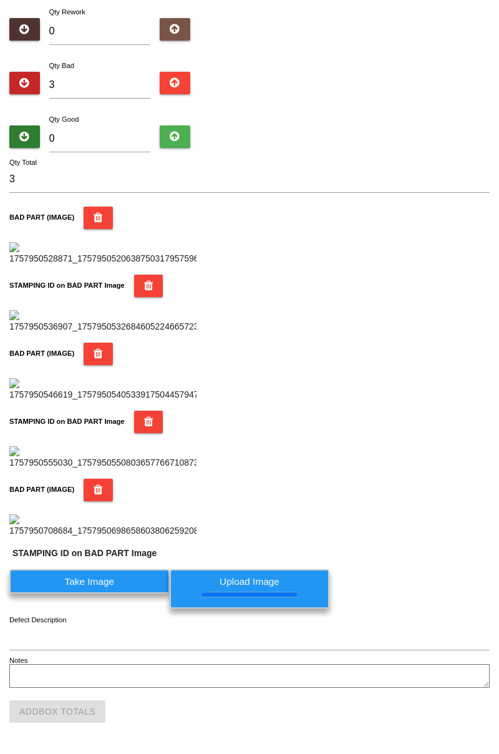
scroll to position [0, 0]
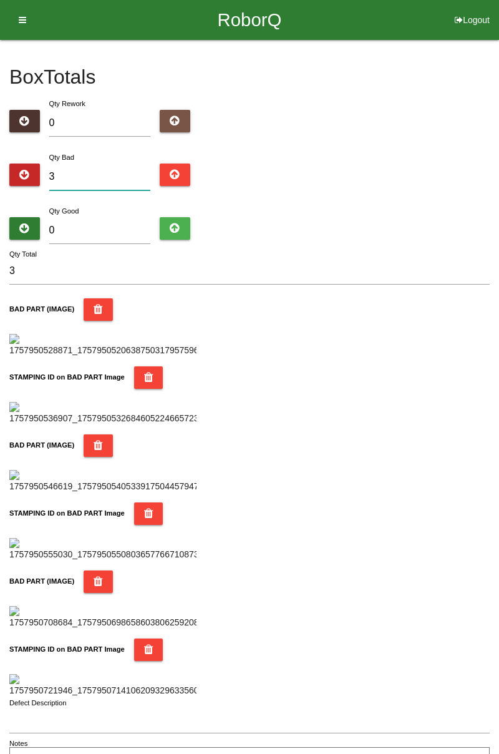
click at [107, 171] on input "3" at bounding box center [100, 176] width 102 height 27
type input "0"
type input "6"
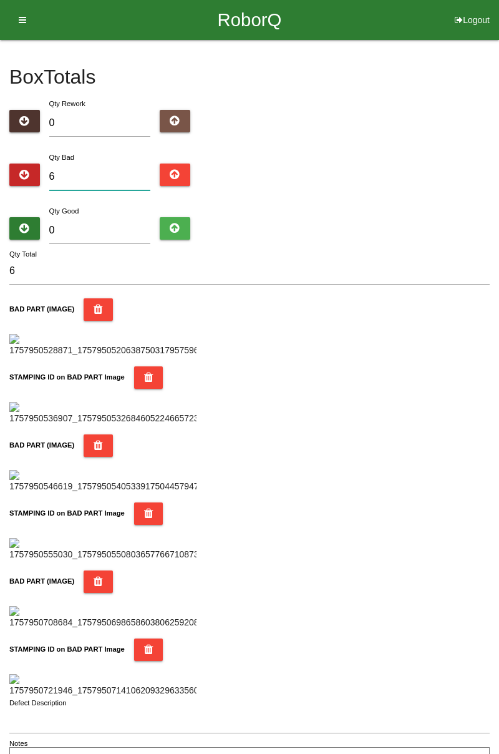
type input "0"
type input "7"
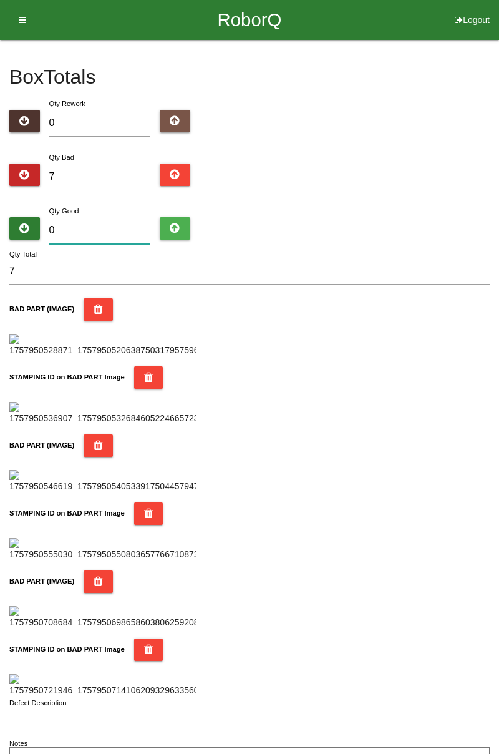
click at [114, 228] on input "0" at bounding box center [100, 230] width 102 height 27
type input "7"
type input "14"
type input "77"
type input "84"
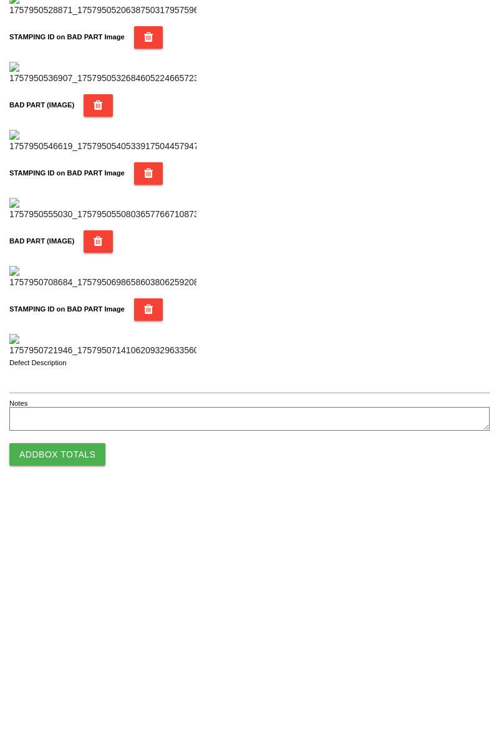
type input "77"
click at [72, 718] on button "Add Box Totals" at bounding box center [57, 711] width 96 height 22
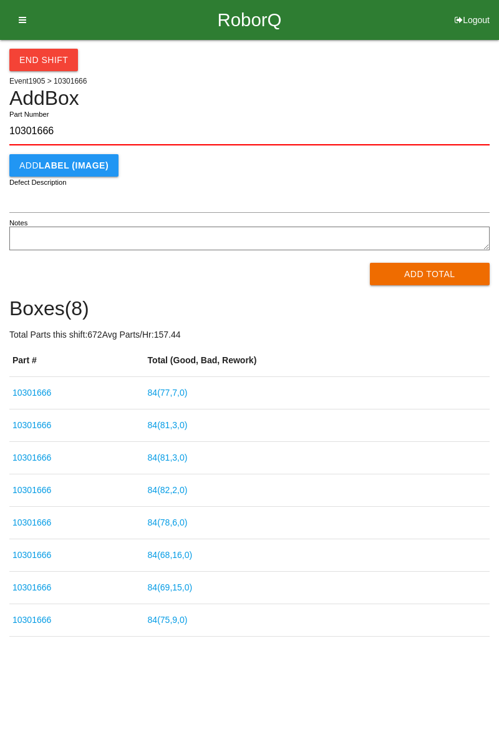
type input "10301666"
click at [448, 273] on button "Add Total" at bounding box center [430, 274] width 120 height 22
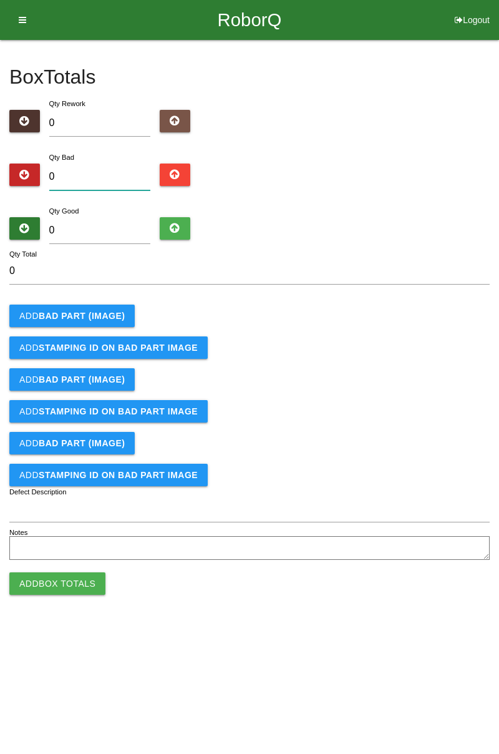
click at [92, 177] on input "0" at bounding box center [100, 176] width 102 height 27
type input "2"
click at [111, 321] on button "Add BAD PART (IMAGE)" at bounding box center [71, 316] width 125 height 22
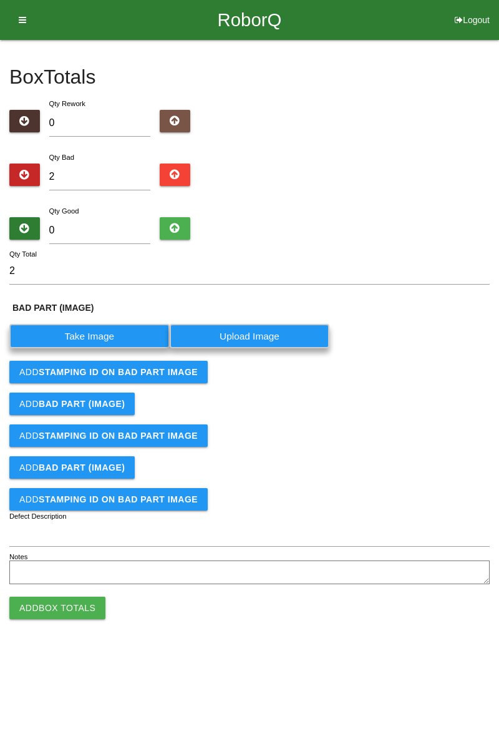
click at [100, 332] on label "Take Image" at bounding box center [89, 336] width 160 height 24
click at [0, 0] on \(IMAGE\) "Take Image" at bounding box center [0, 0] width 0 height 0
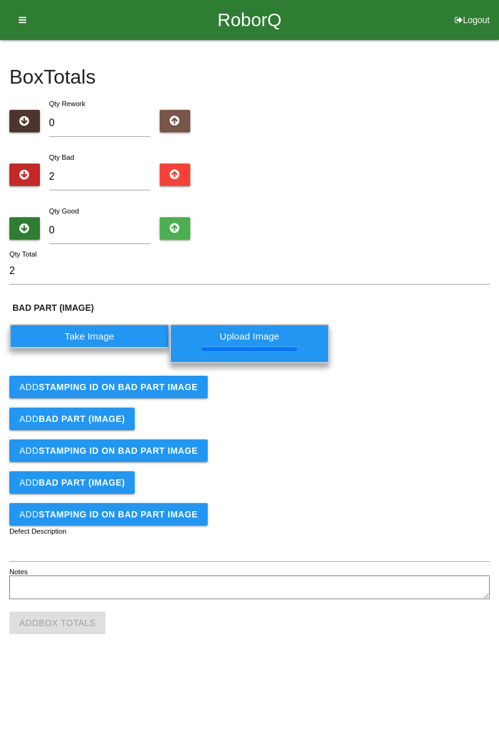
click at [168, 393] on button "Add STAMPING ID on BAD PART Image" at bounding box center [108, 387] width 198 height 22
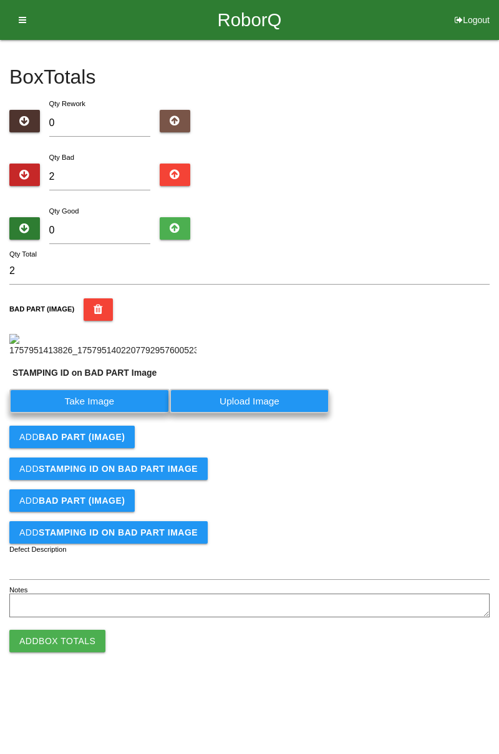
click at [125, 426] on button "Add BAD PART (IMAGE)" at bounding box center [71, 437] width 125 height 22
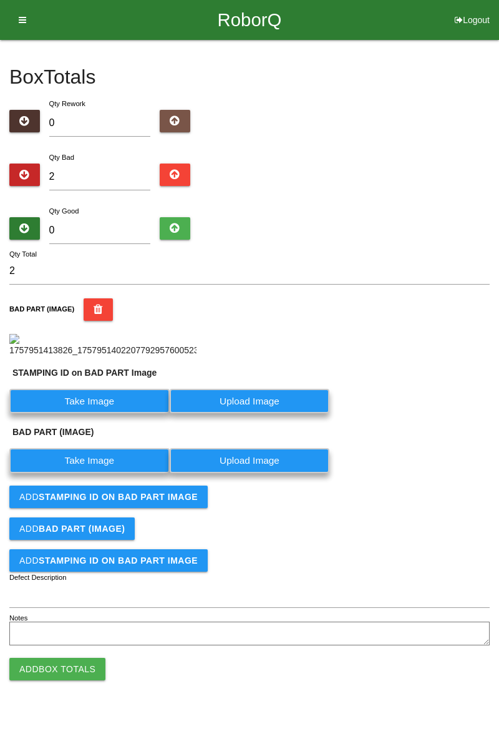
click at [119, 413] on label "Take Image" at bounding box center [89, 401] width 160 height 24
click at [0, 0] on PART "Take Image" at bounding box center [0, 0] width 0 height 0
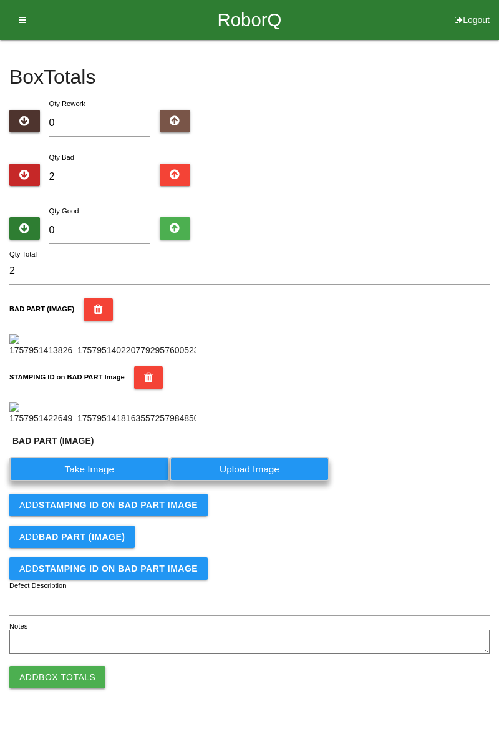
scroll to position [302, 0]
click at [125, 481] on label "Take Image" at bounding box center [89, 469] width 160 height 24
click at [0, 0] on \(IMAGE\) "Take Image" at bounding box center [0, 0] width 0 height 0
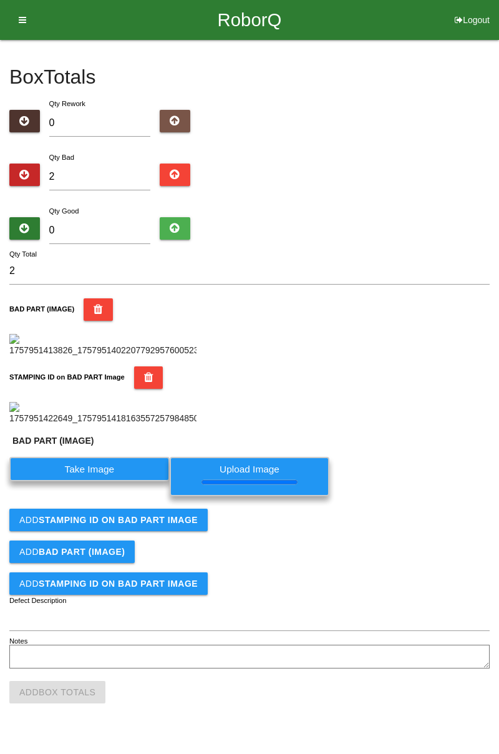
click at [165, 525] on b "STAMPING ID on BAD PART Image" at bounding box center [118, 520] width 159 height 10
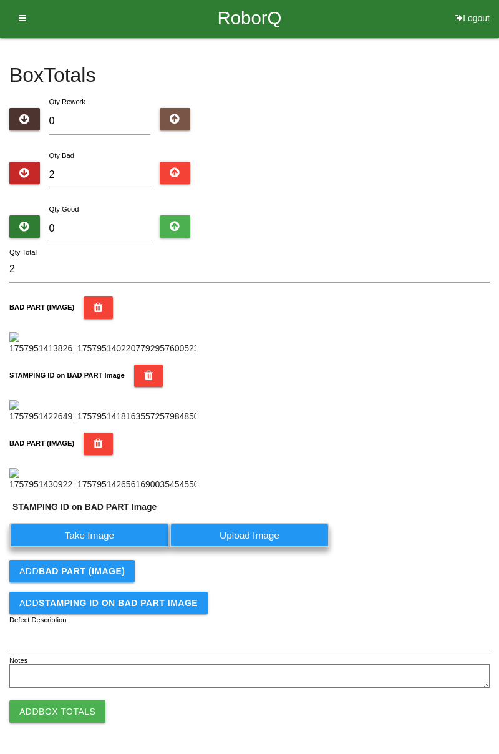
scroll to position [507, 0]
click at [132, 535] on label "Take Image" at bounding box center [89, 535] width 160 height 24
click at [0, 0] on PART "Take Image" at bounding box center [0, 0] width 0 height 0
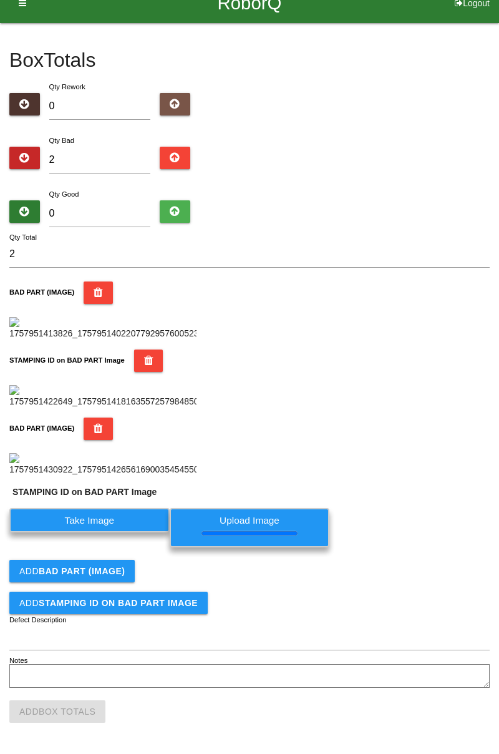
scroll to position [0, 0]
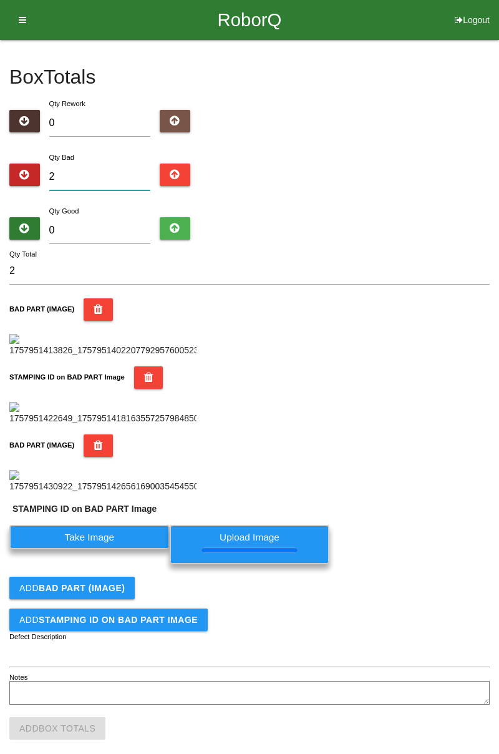
click at [102, 171] on input "2" at bounding box center [100, 176] width 102 height 27
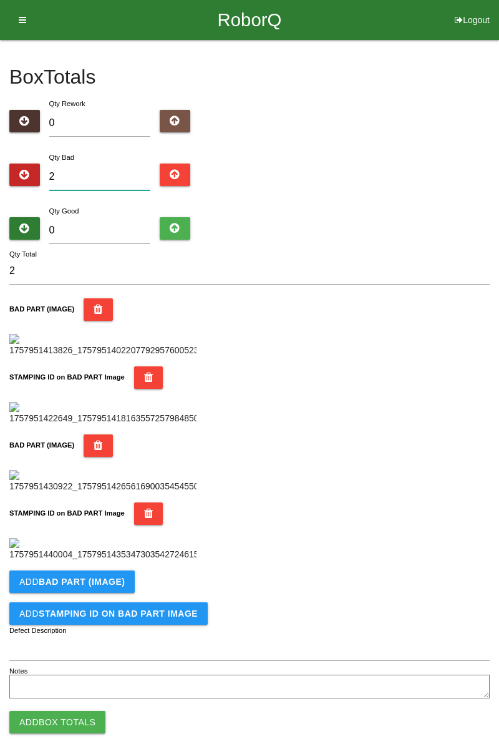
type input "0"
type input "3"
type input "0"
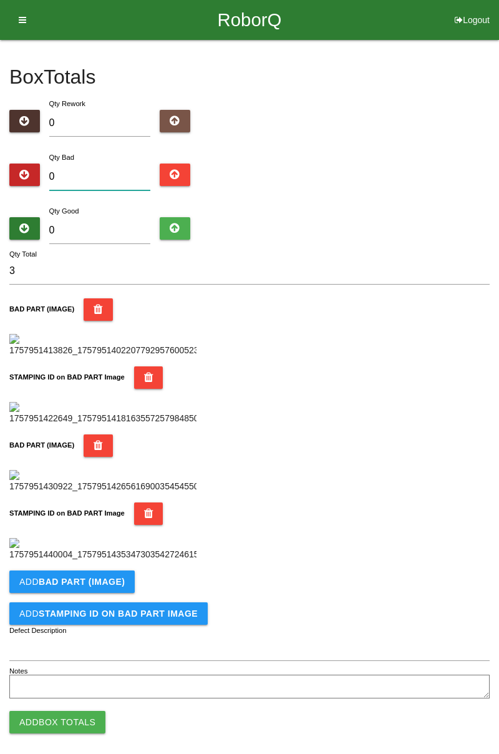
type input "0"
type input "7"
